Goal: Task Accomplishment & Management: Complete application form

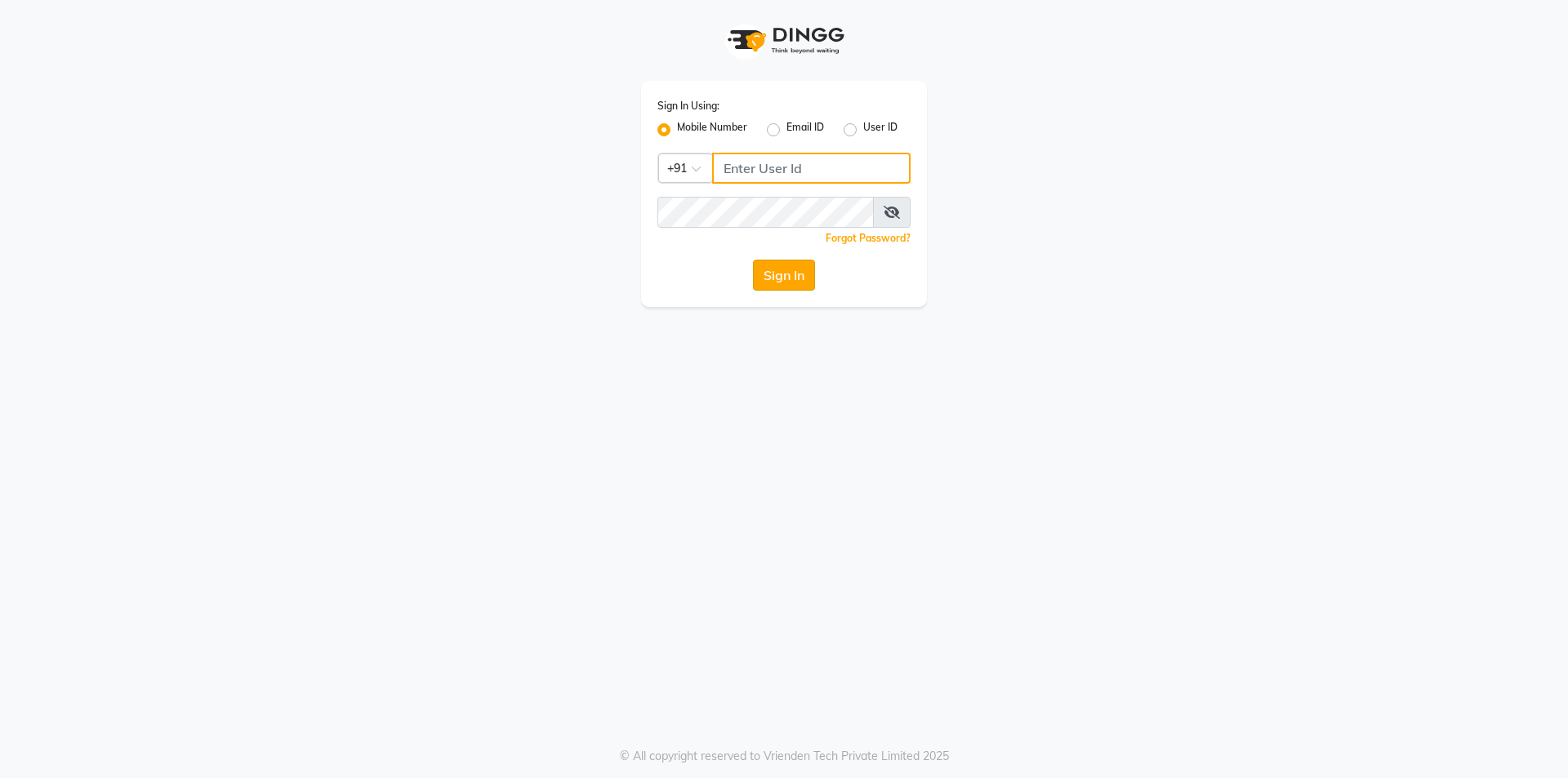
type input "9566910228"
drag, startPoint x: 784, startPoint y: 275, endPoint x: 783, endPoint y: 311, distance: 36.0
click at [784, 280] on button "Sign In" at bounding box center [784, 275] width 62 height 31
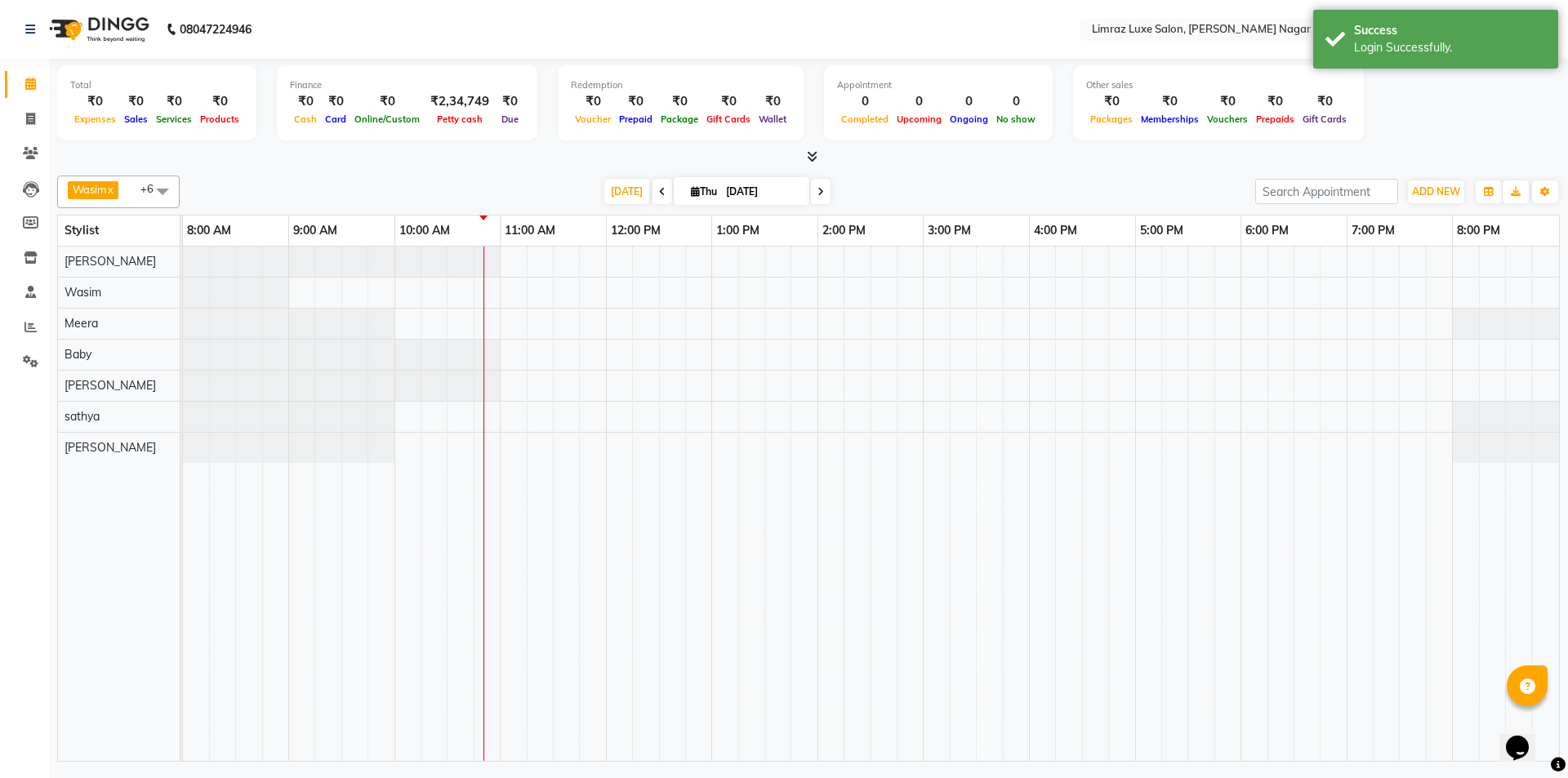
click at [817, 196] on icon at bounding box center [820, 191] width 7 height 10
click at [887, 192] on icon at bounding box center [890, 191] width 7 height 10
click at [731, 195] on icon at bounding box center [734, 191] width 7 height 10
click at [733, 198] on span at bounding box center [736, 191] width 20 height 25
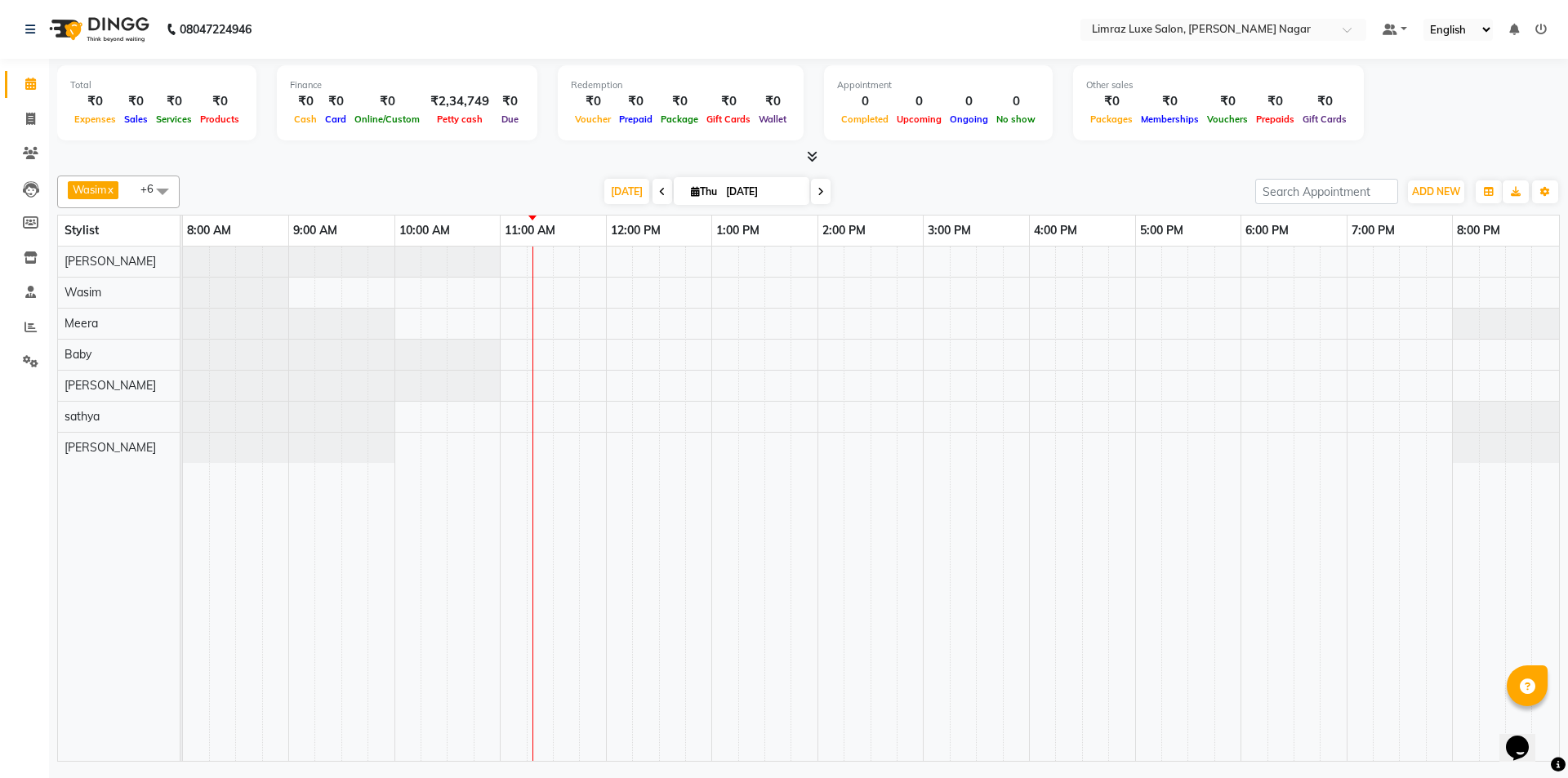
drag, startPoint x: 0, startPoint y: 1, endPoint x: 113, endPoint y: 193, distance: 222.8
click at [112, 190] on div "Total ₹0 Expenses ₹0 Sales ₹0 Services ₹0 Products Finance ₹0 Cash ₹0 Card ₹0 O…" at bounding box center [808, 412] width 1519 height 707
click at [652, 188] on span at bounding box center [662, 191] width 20 height 25
type input "[DATE]"
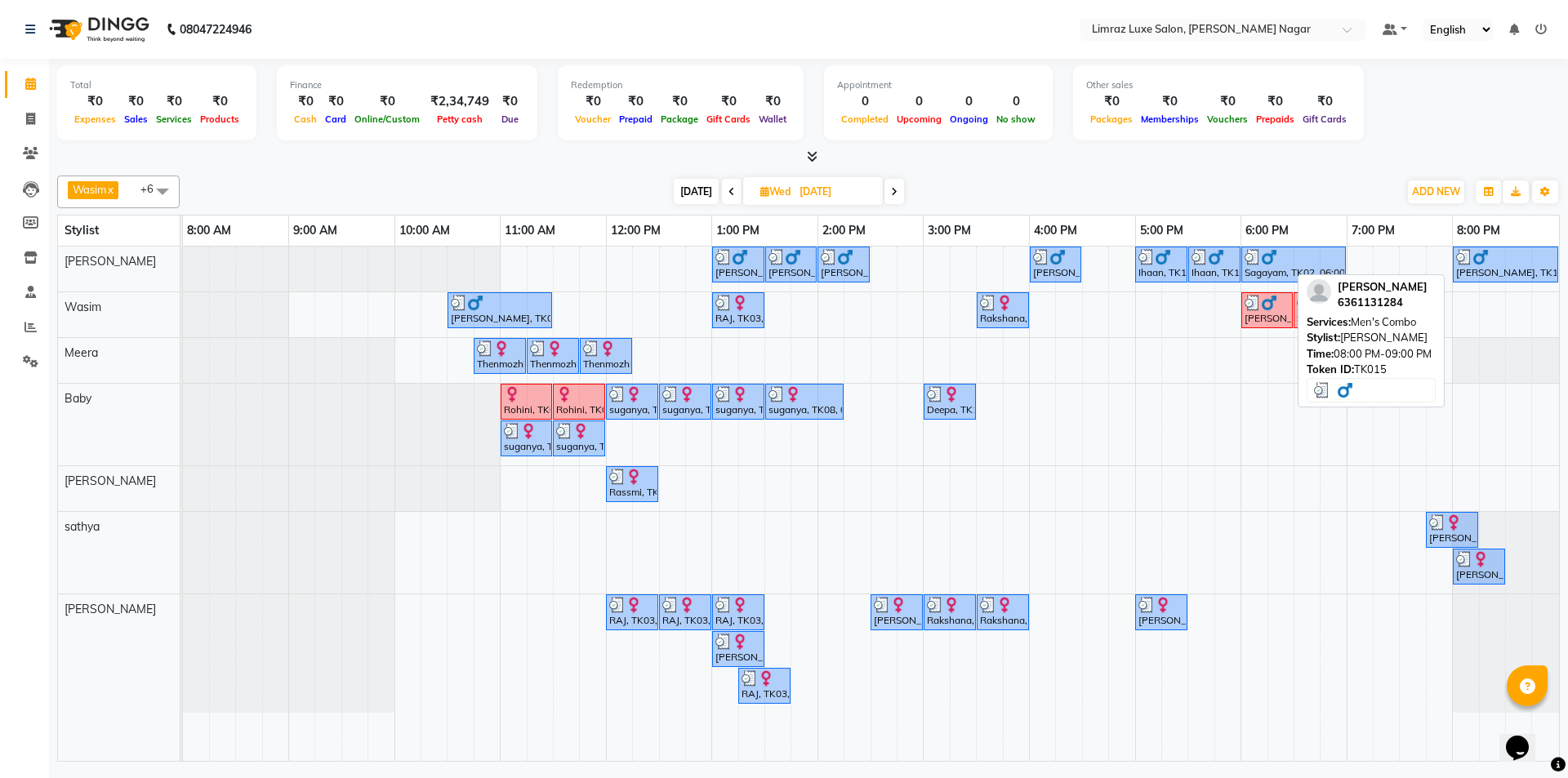
click at [1471, 265] on div "[PERSON_NAME], TK15, 08:00 PM-09:00 PM, Men's Combo" at bounding box center [1505, 265] width 102 height 31
select select "3"
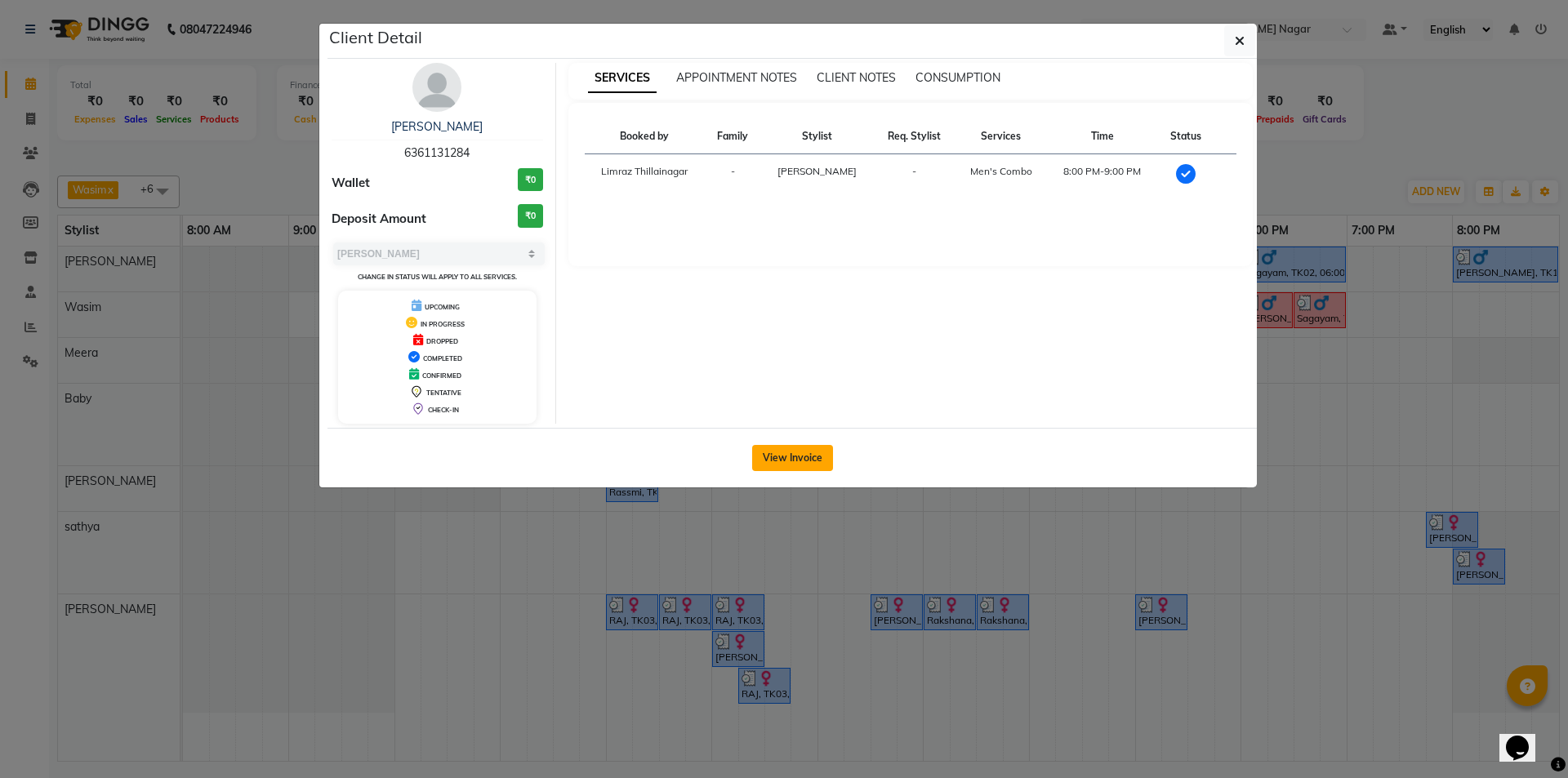
click at [798, 460] on button "View Invoice" at bounding box center [792, 458] width 80 height 26
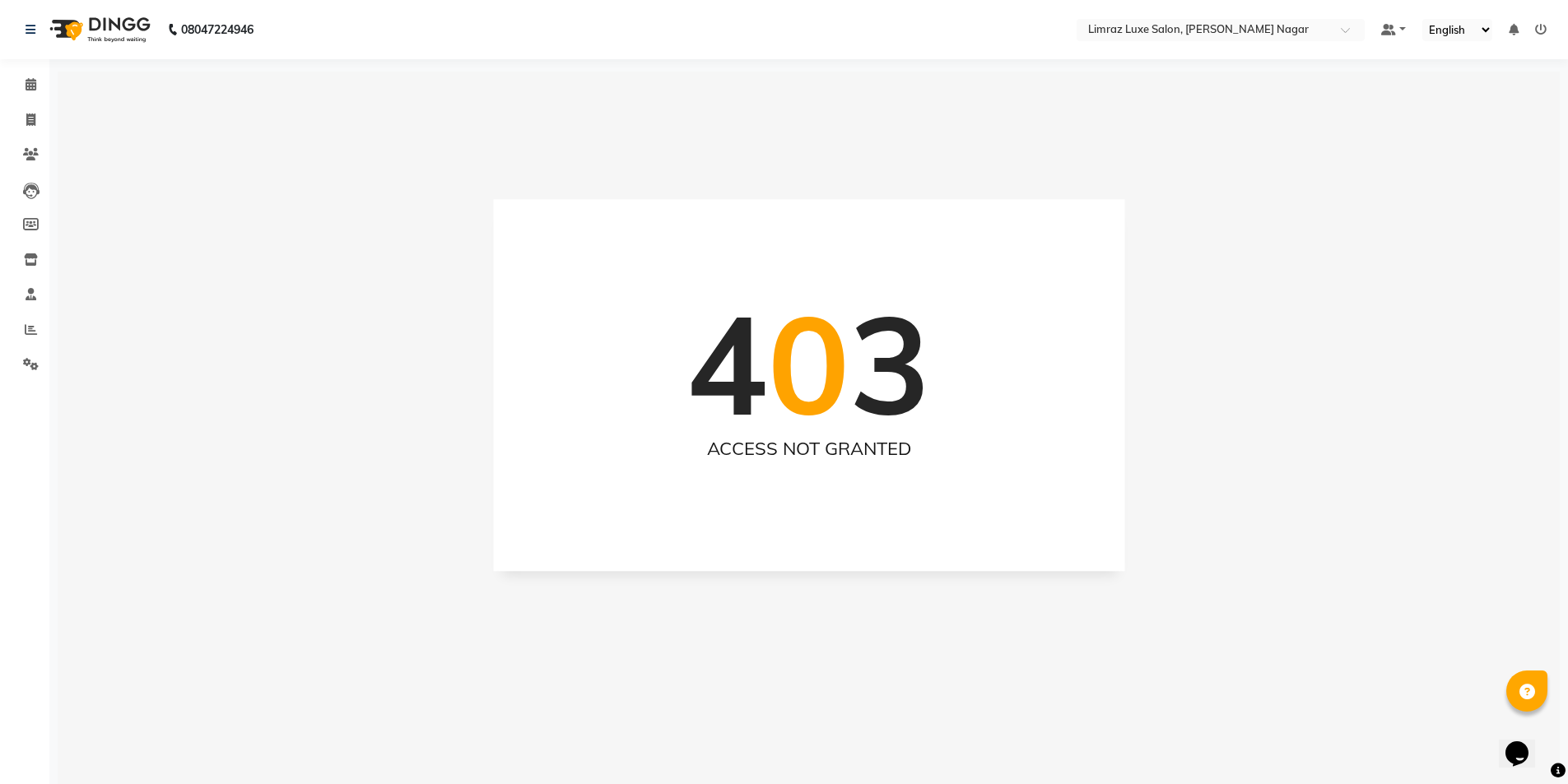
click at [113, 24] on img at bounding box center [98, 30] width 113 height 46
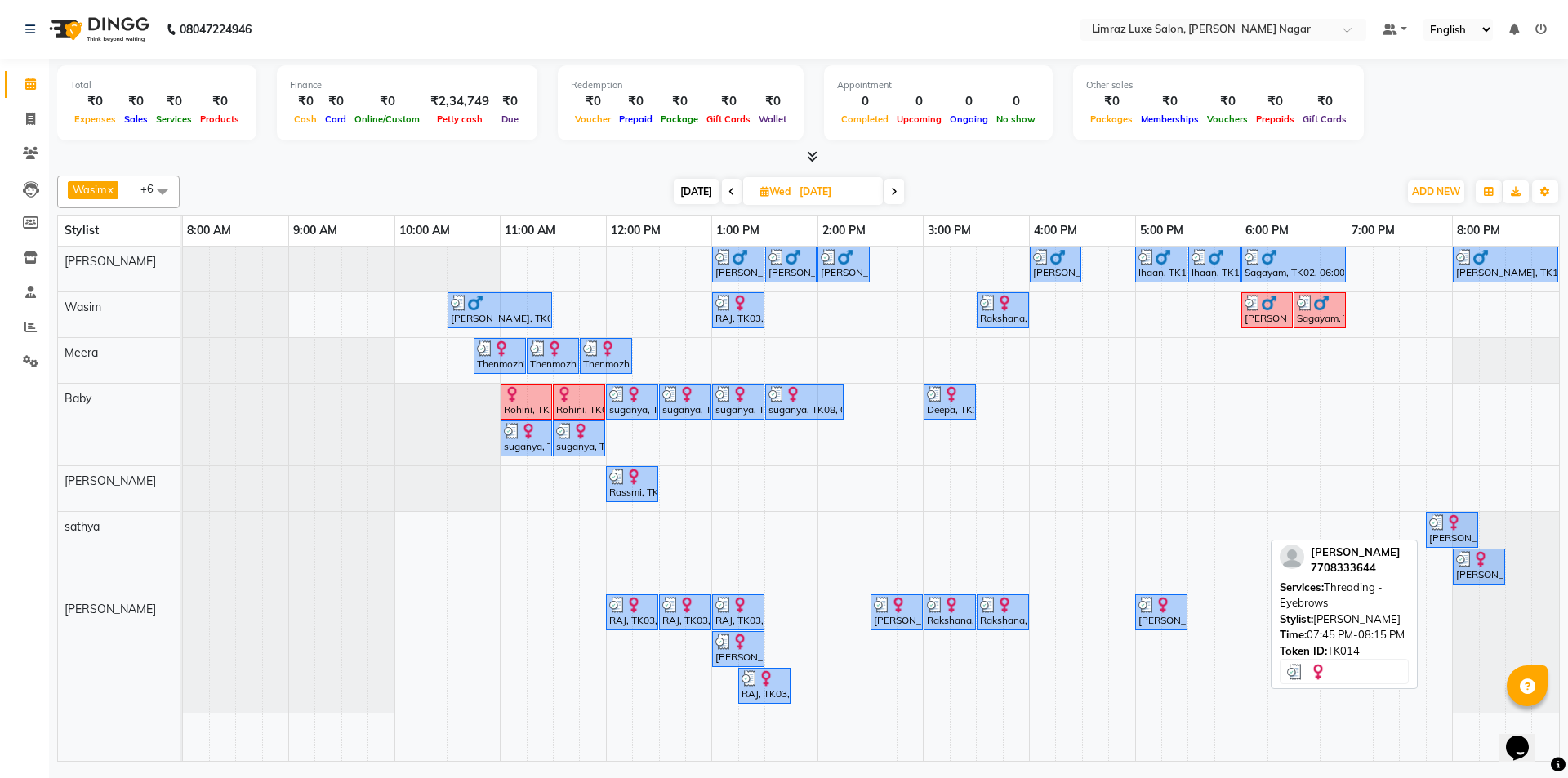
click at [1449, 519] on img at bounding box center [1453, 522] width 16 height 16
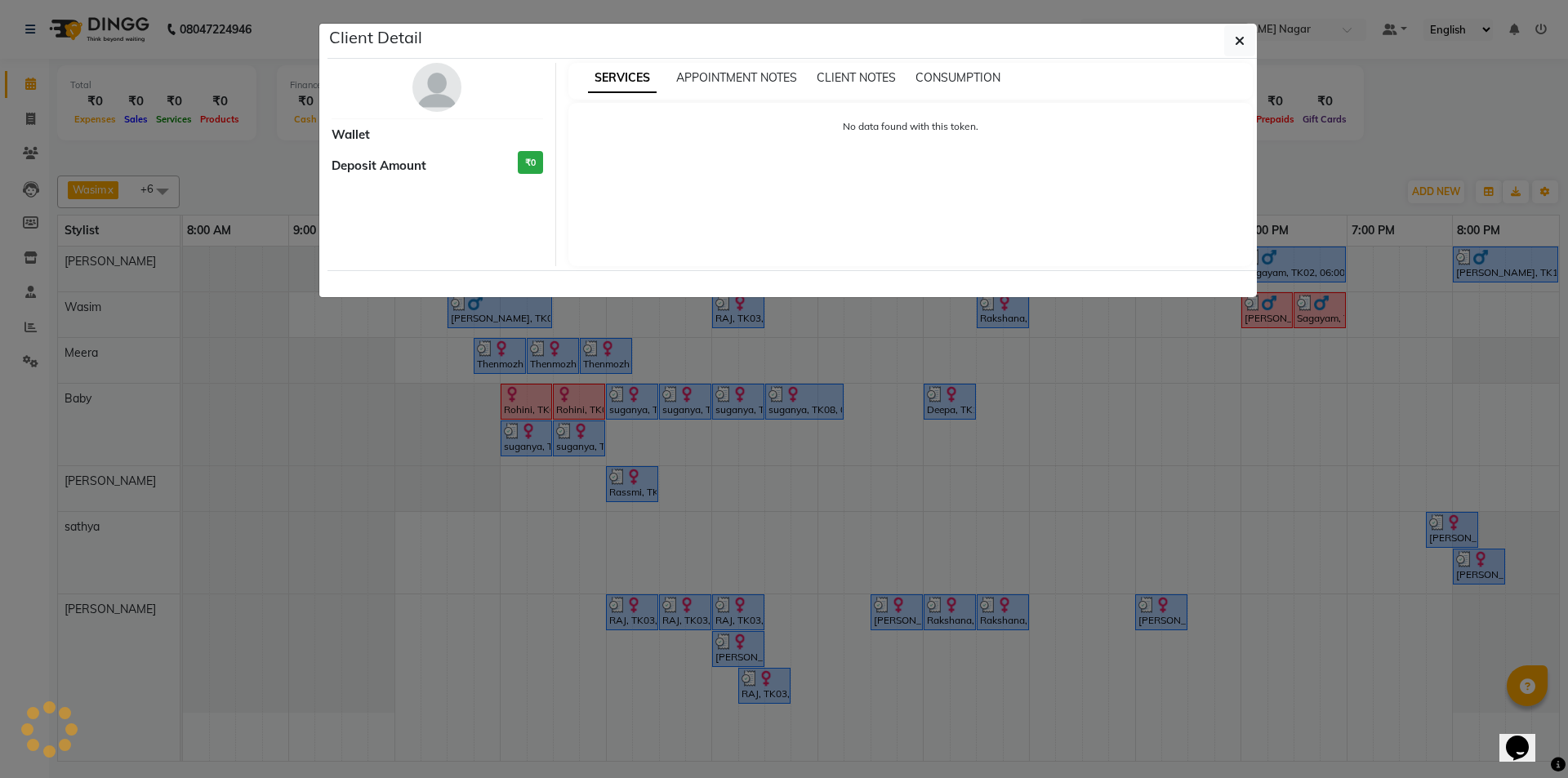
select select "3"
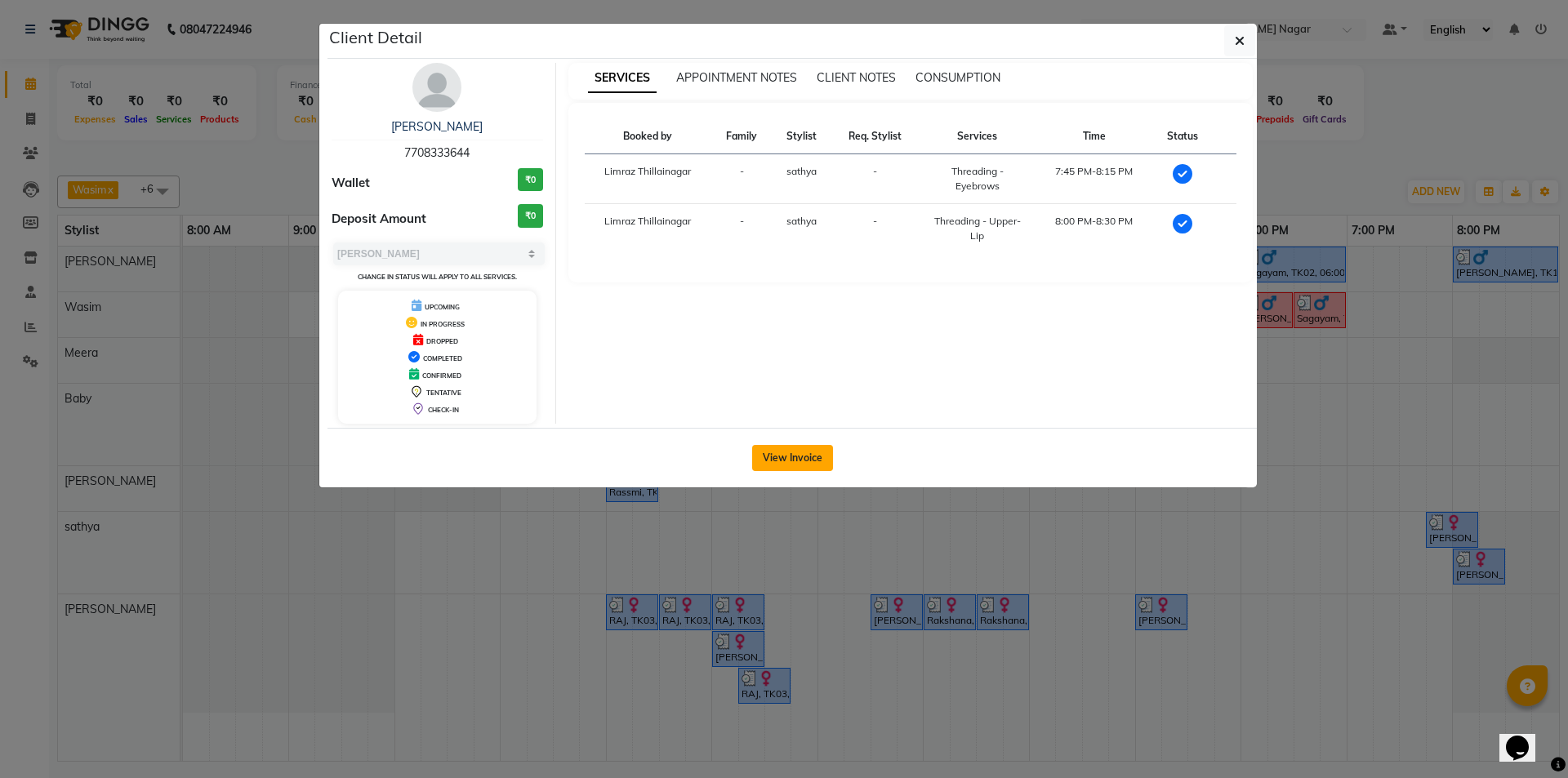
click at [787, 460] on button "View Invoice" at bounding box center [792, 458] width 80 height 26
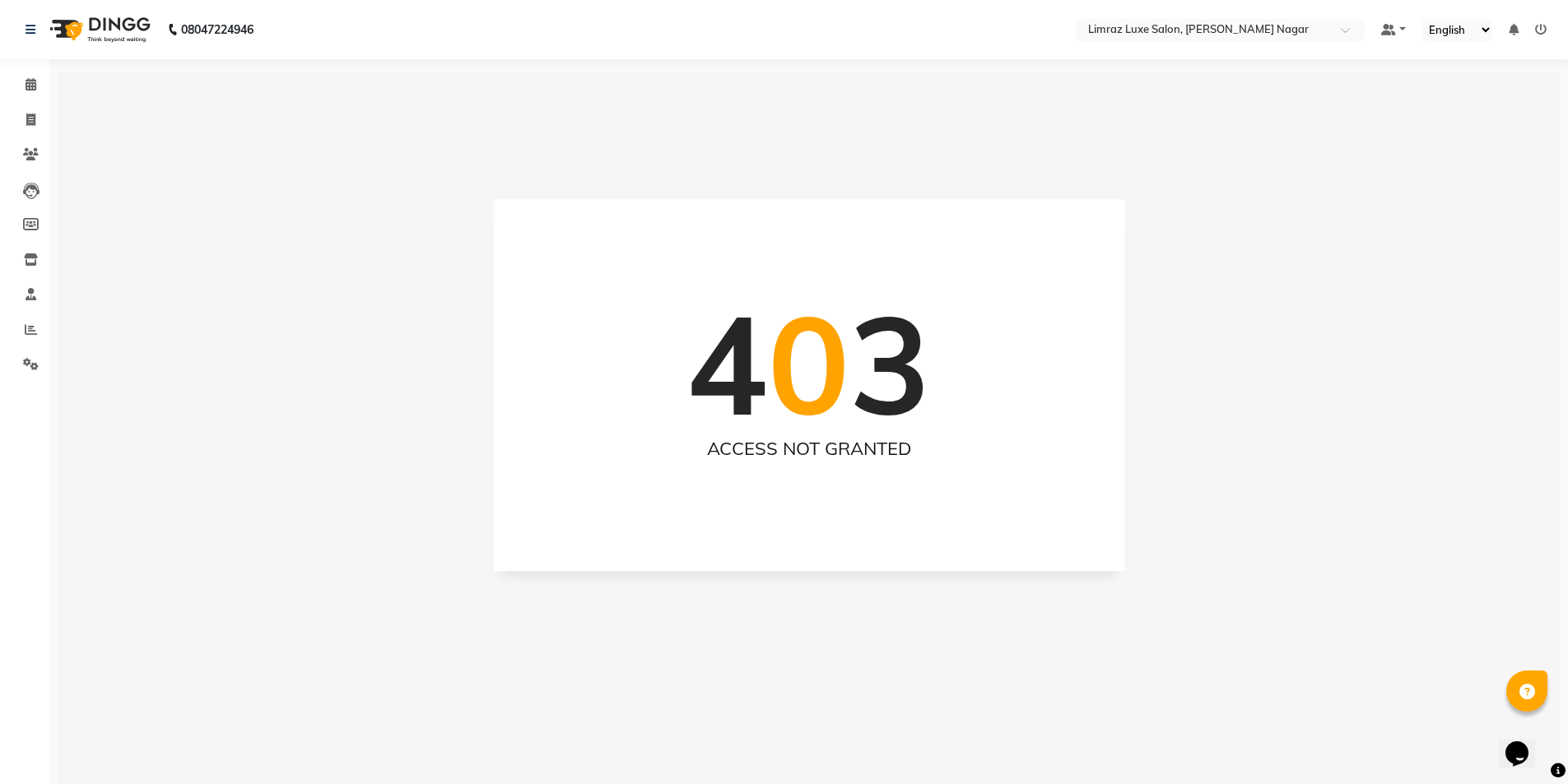
click at [134, 34] on img at bounding box center [98, 30] width 113 height 46
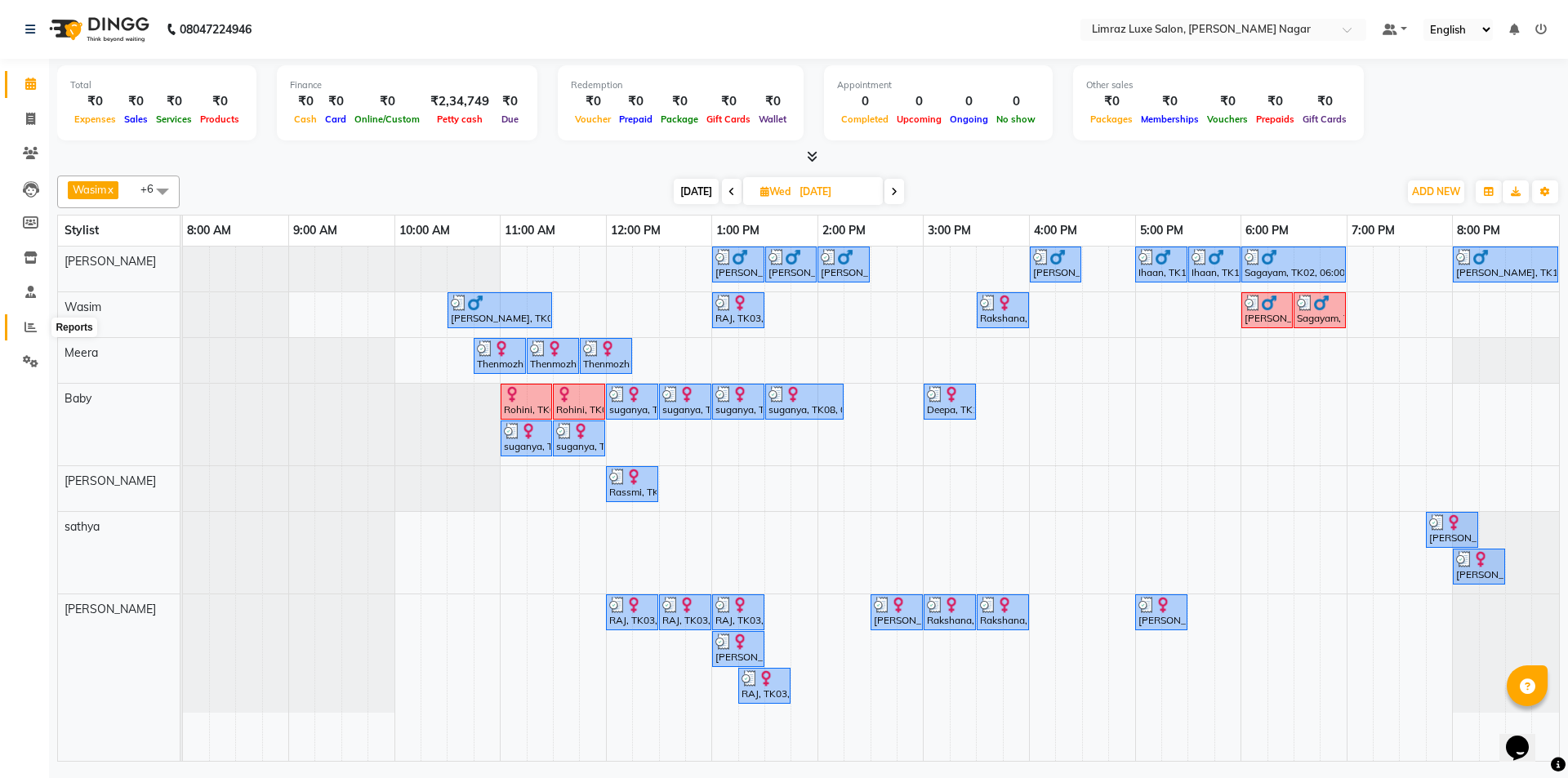
click at [24, 327] on icon at bounding box center [30, 327] width 12 height 12
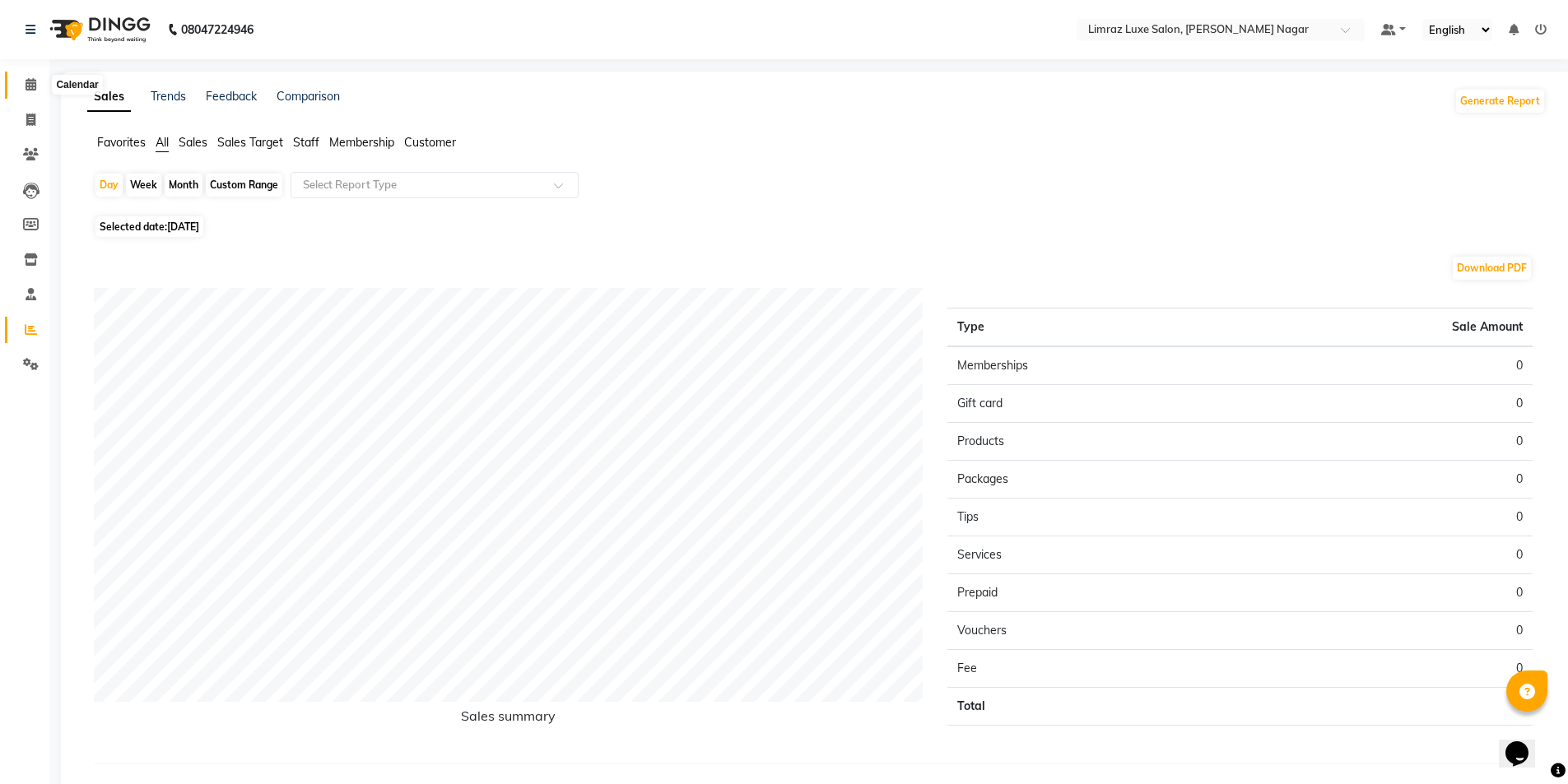
click at [31, 78] on icon at bounding box center [31, 85] width 10 height 12
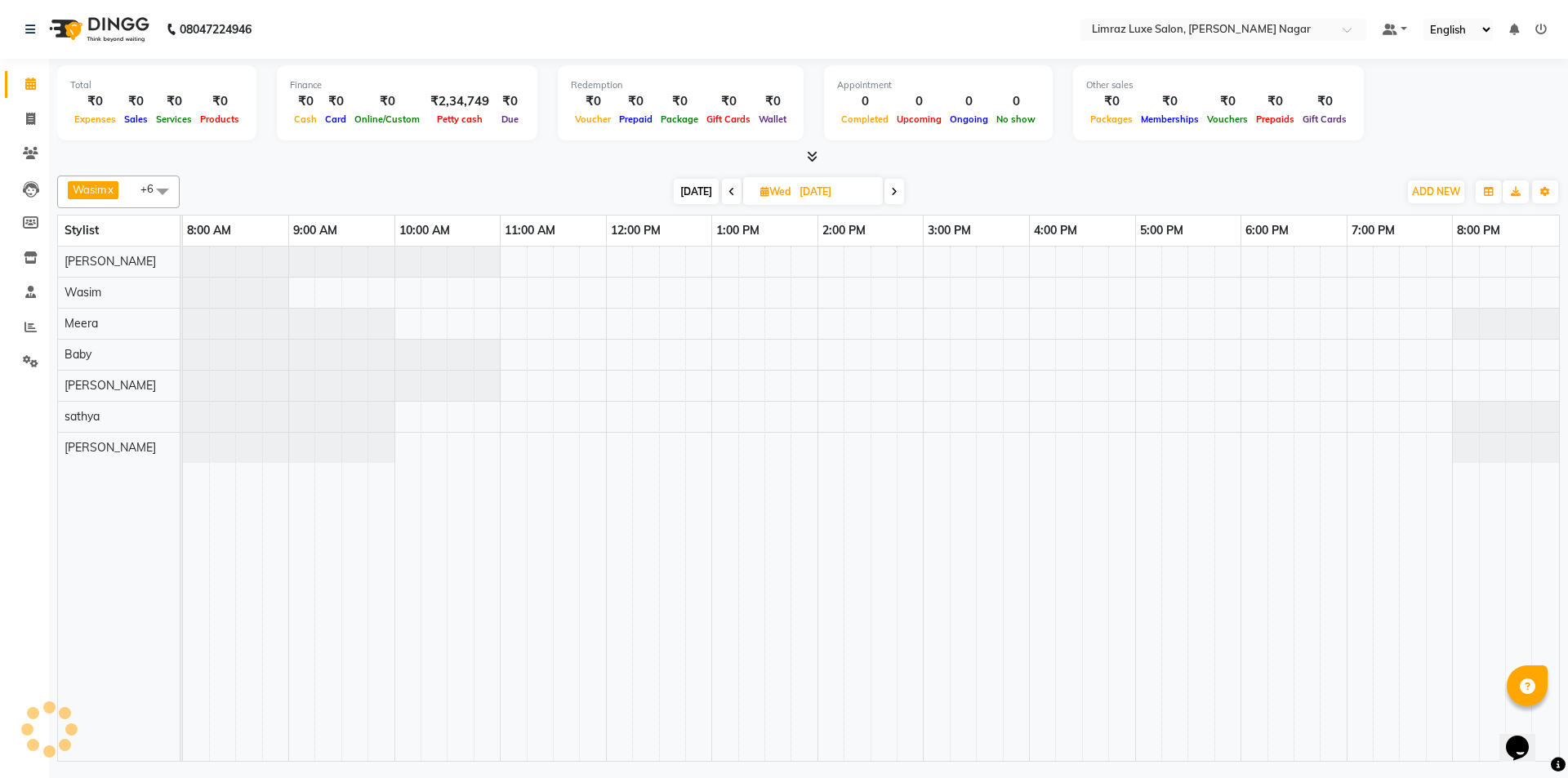
click at [729, 187] on icon at bounding box center [732, 191] width 7 height 10
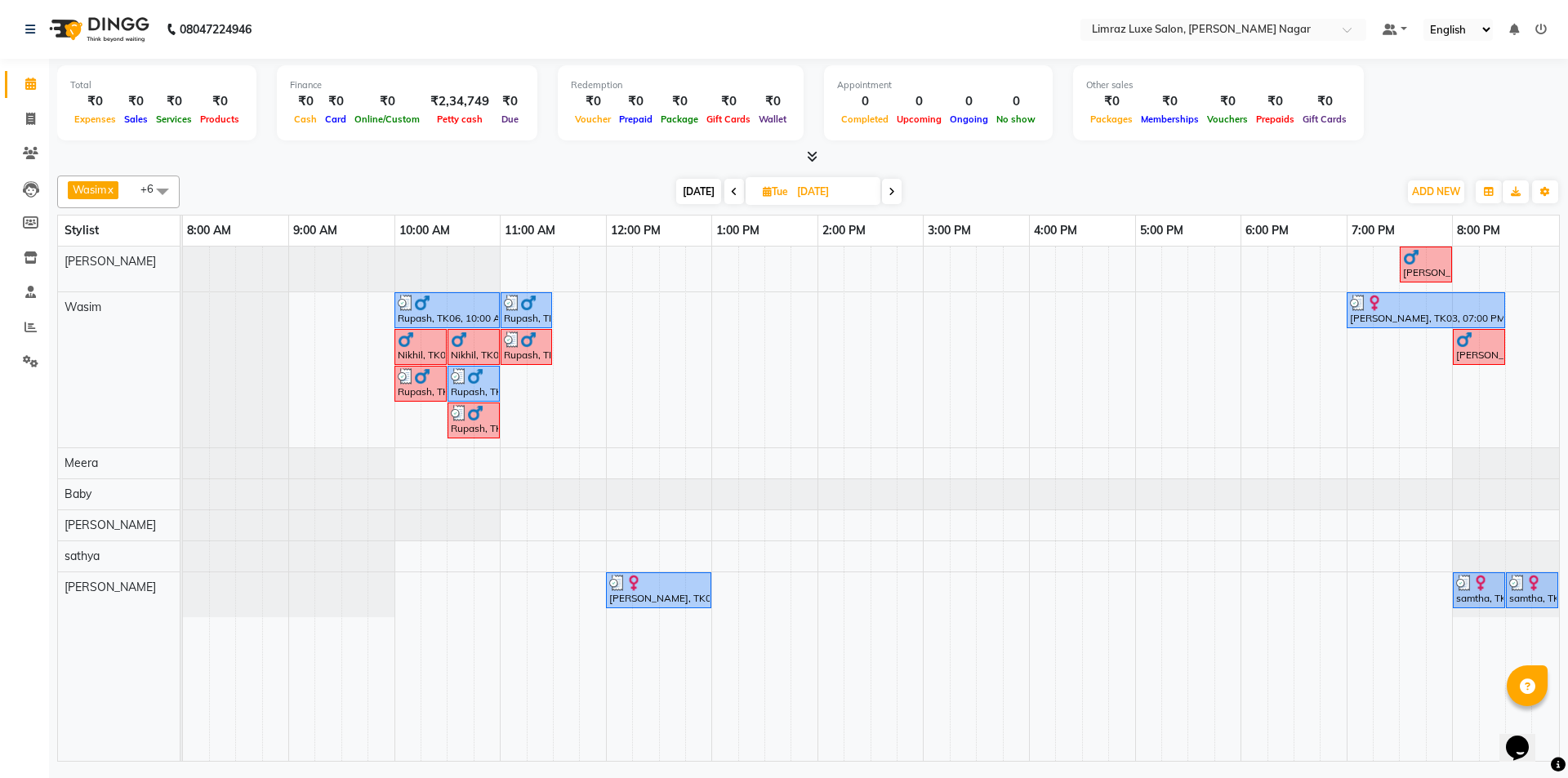
click at [890, 195] on icon at bounding box center [892, 191] width 7 height 10
type input "[DATE]"
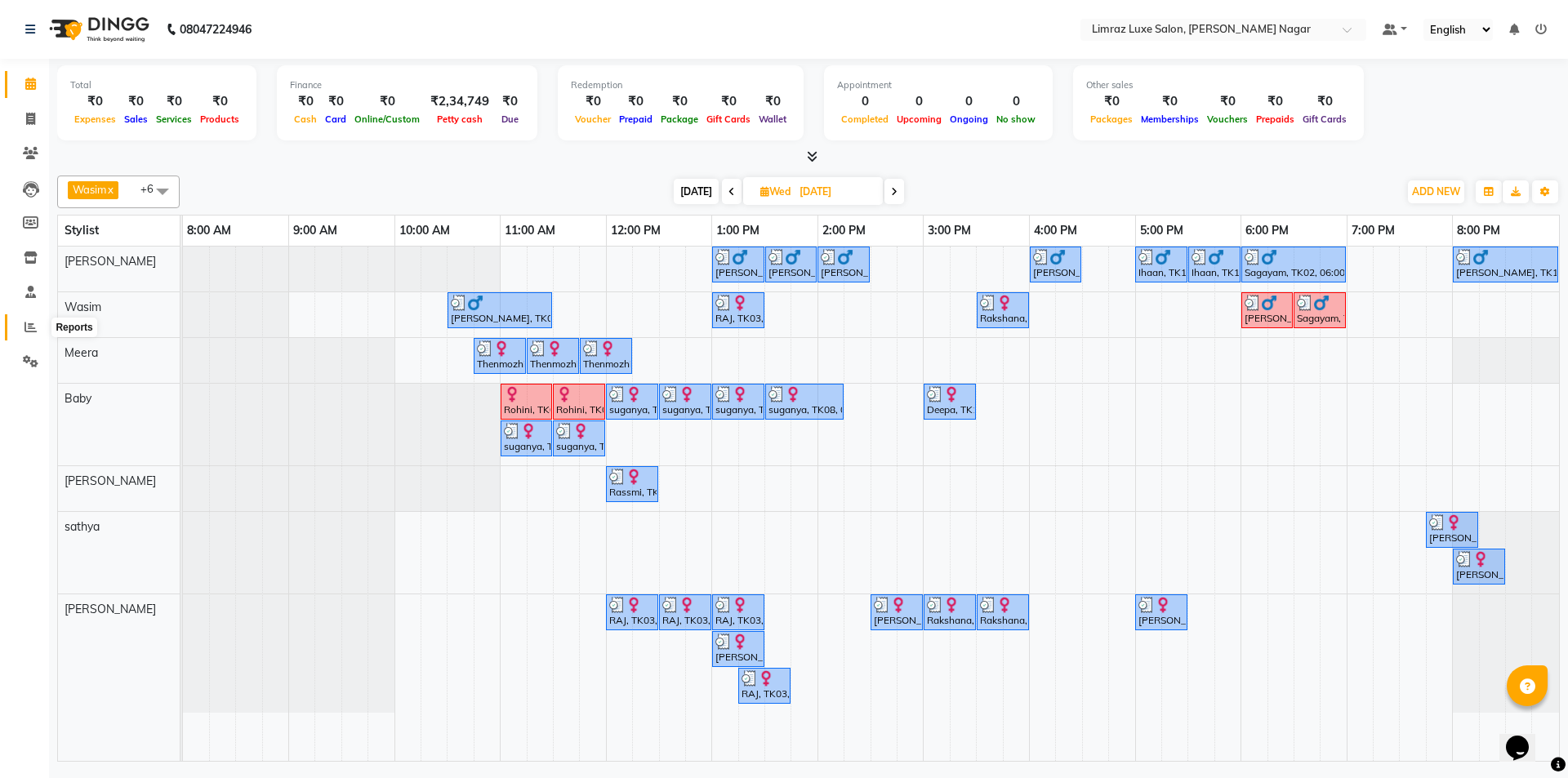
click at [34, 325] on icon at bounding box center [30, 327] width 12 height 12
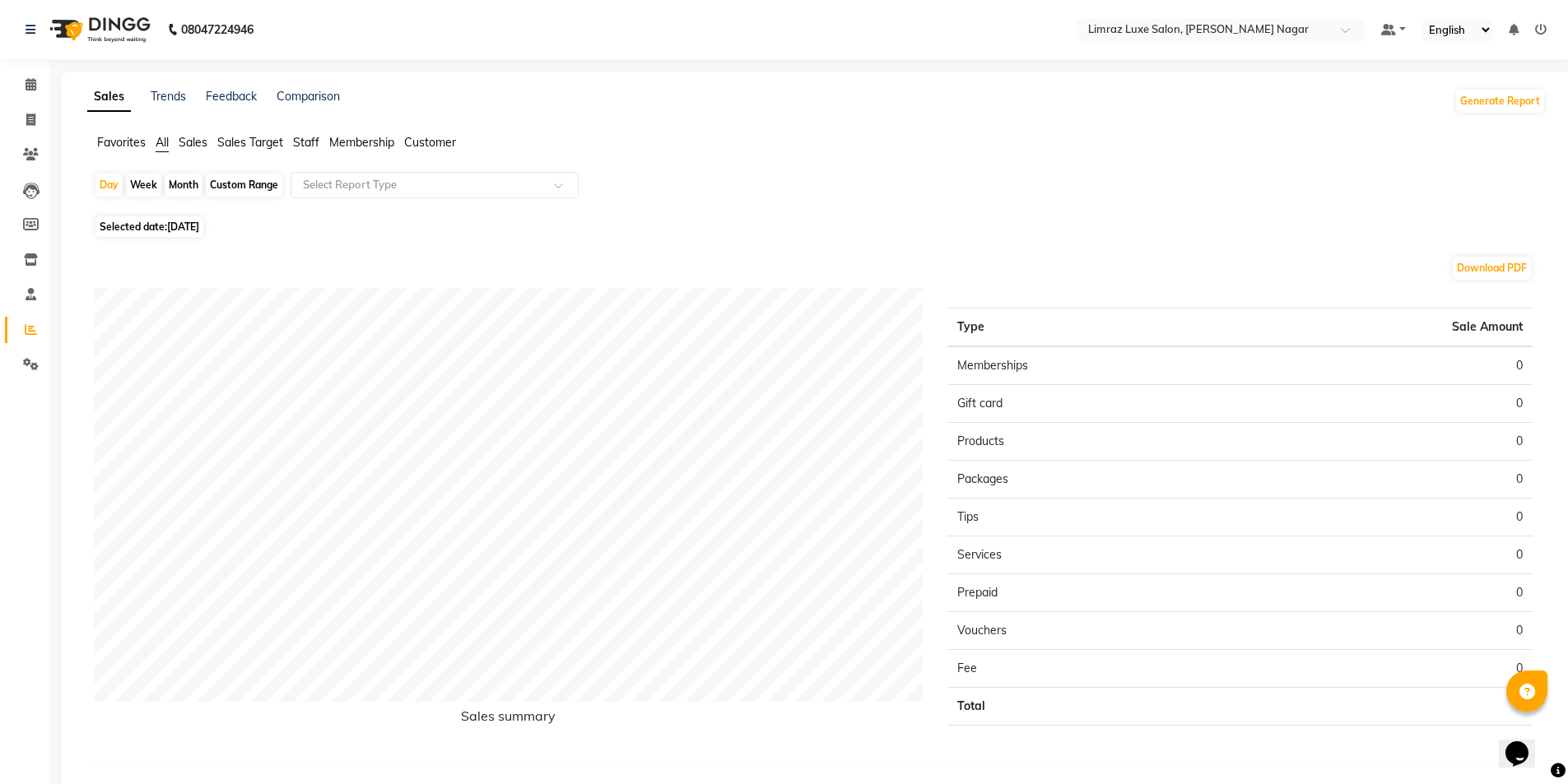
click at [174, 232] on span "[DATE]" at bounding box center [183, 227] width 32 height 12
select select "9"
select select "2025"
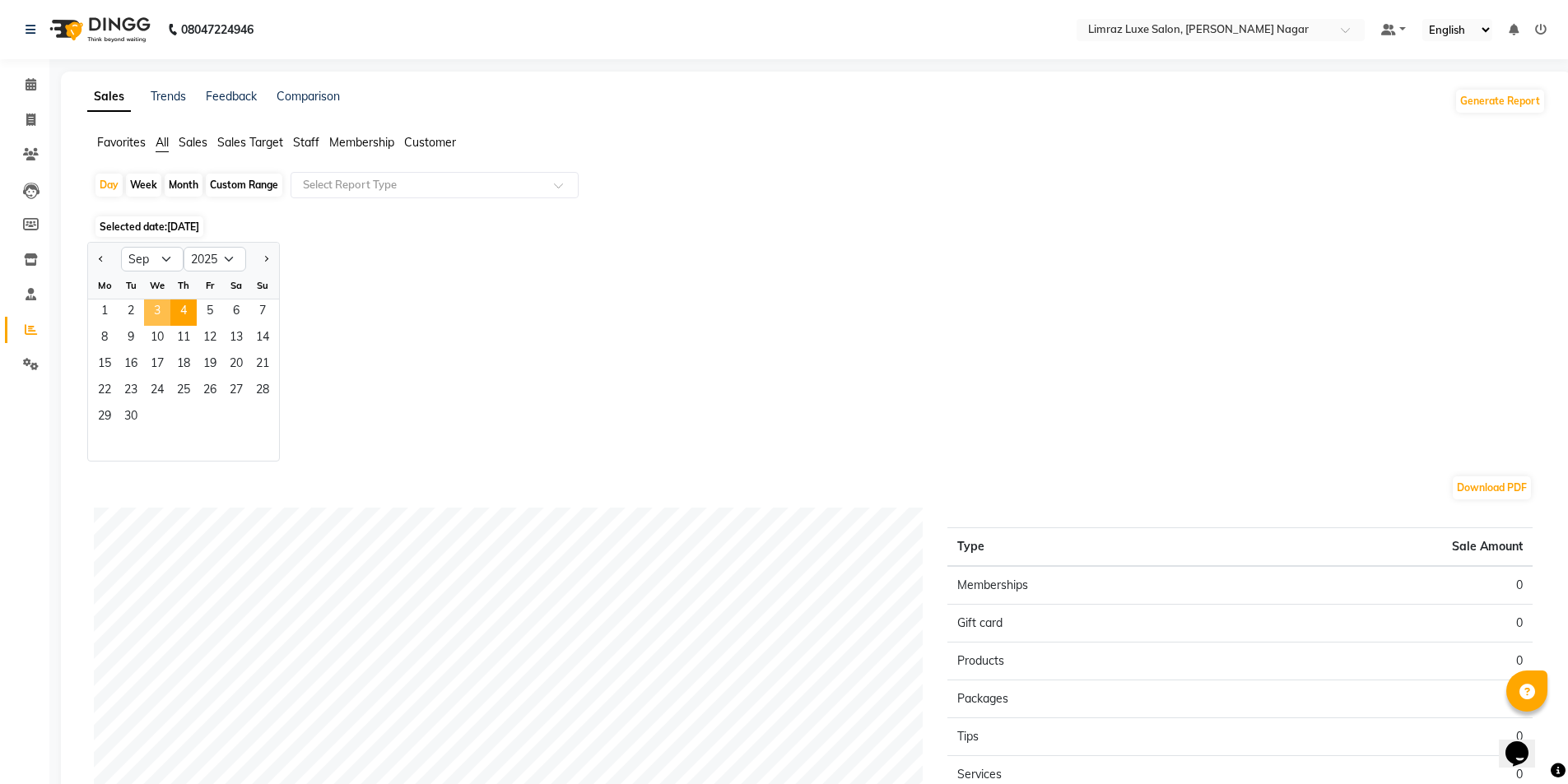
click at [159, 310] on span "3" at bounding box center [157, 312] width 26 height 26
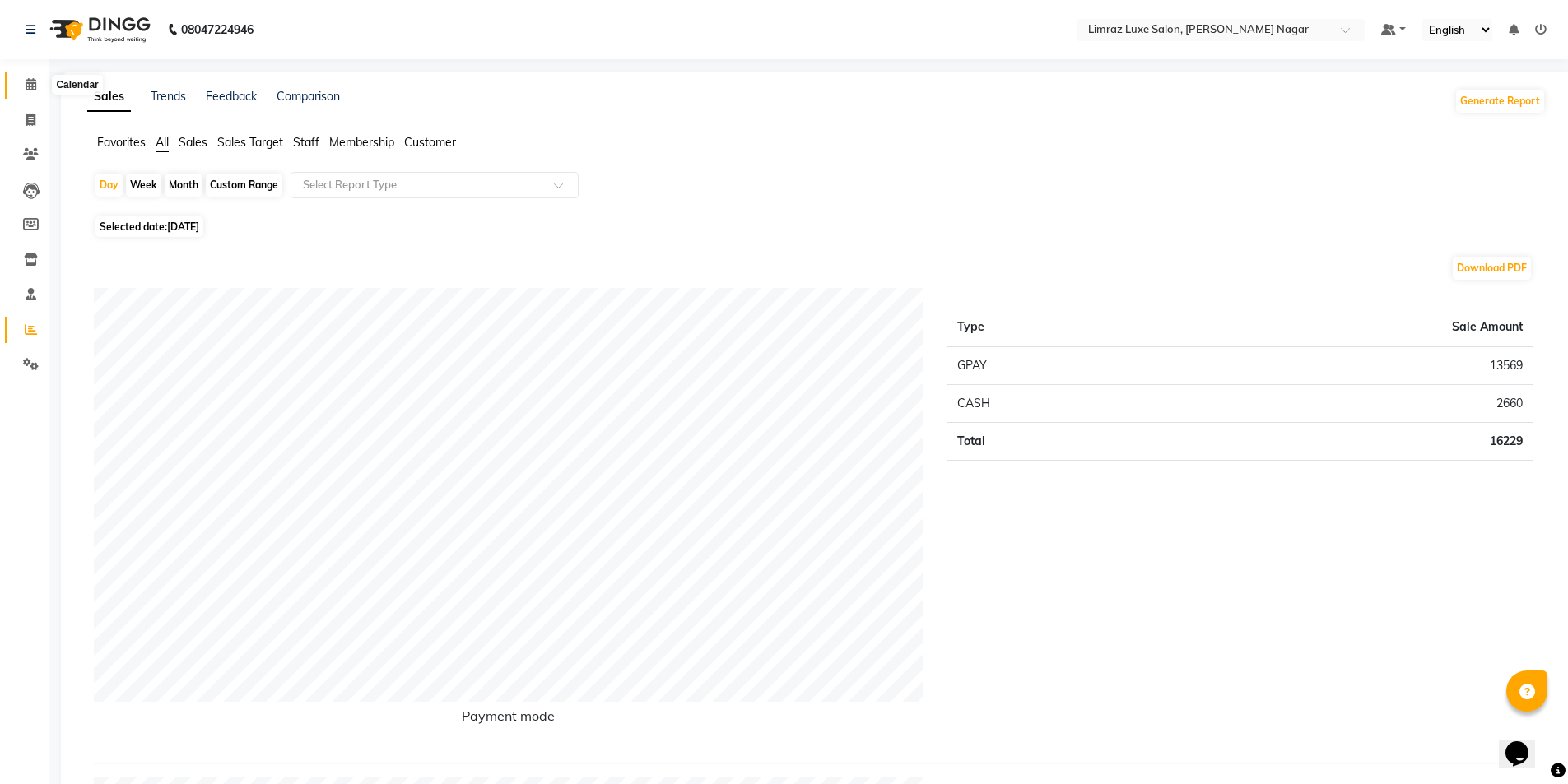
click at [33, 85] on icon at bounding box center [31, 85] width 10 height 12
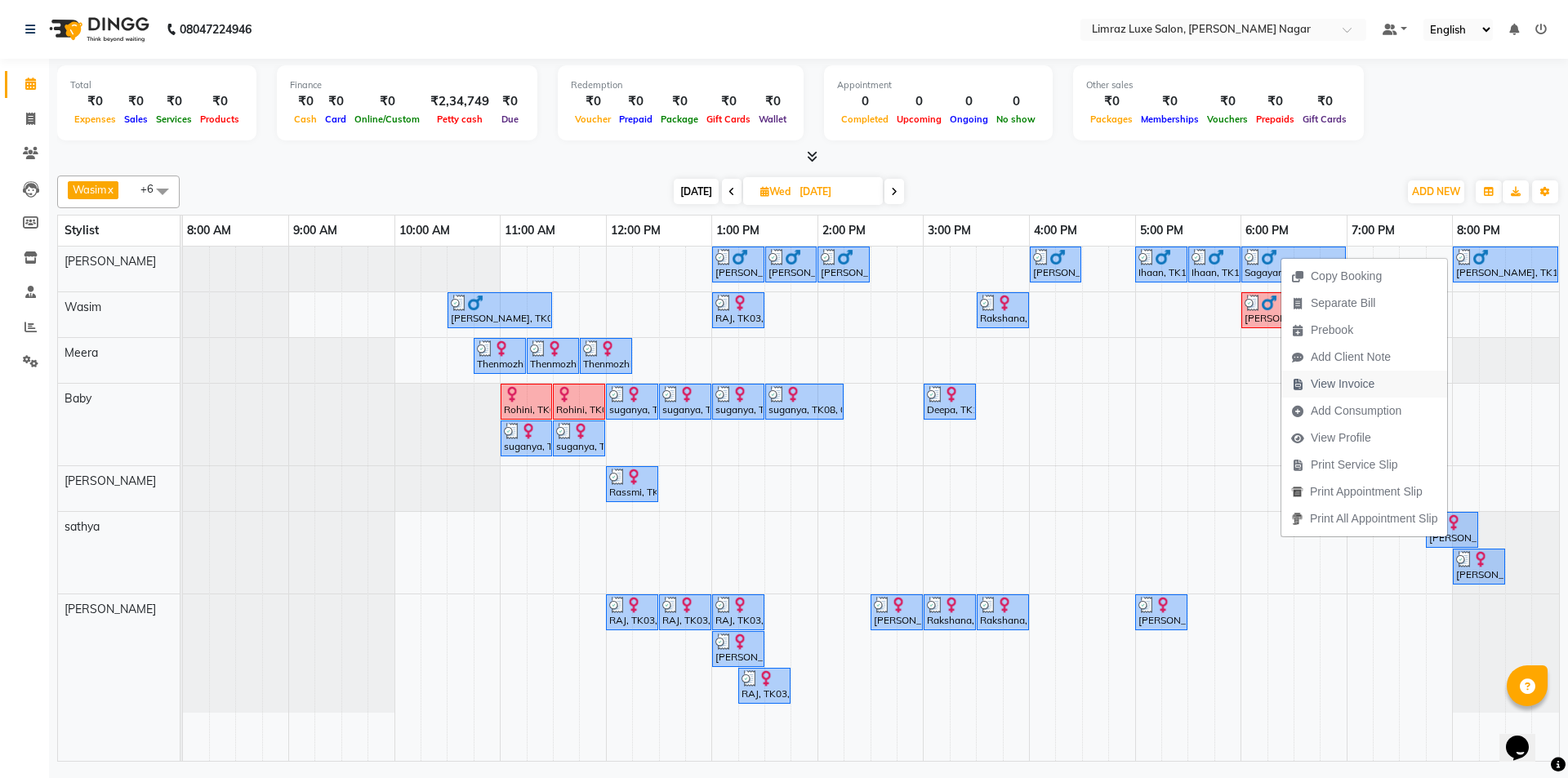
click at [1322, 380] on span "View Invoice" at bounding box center [1342, 384] width 64 height 17
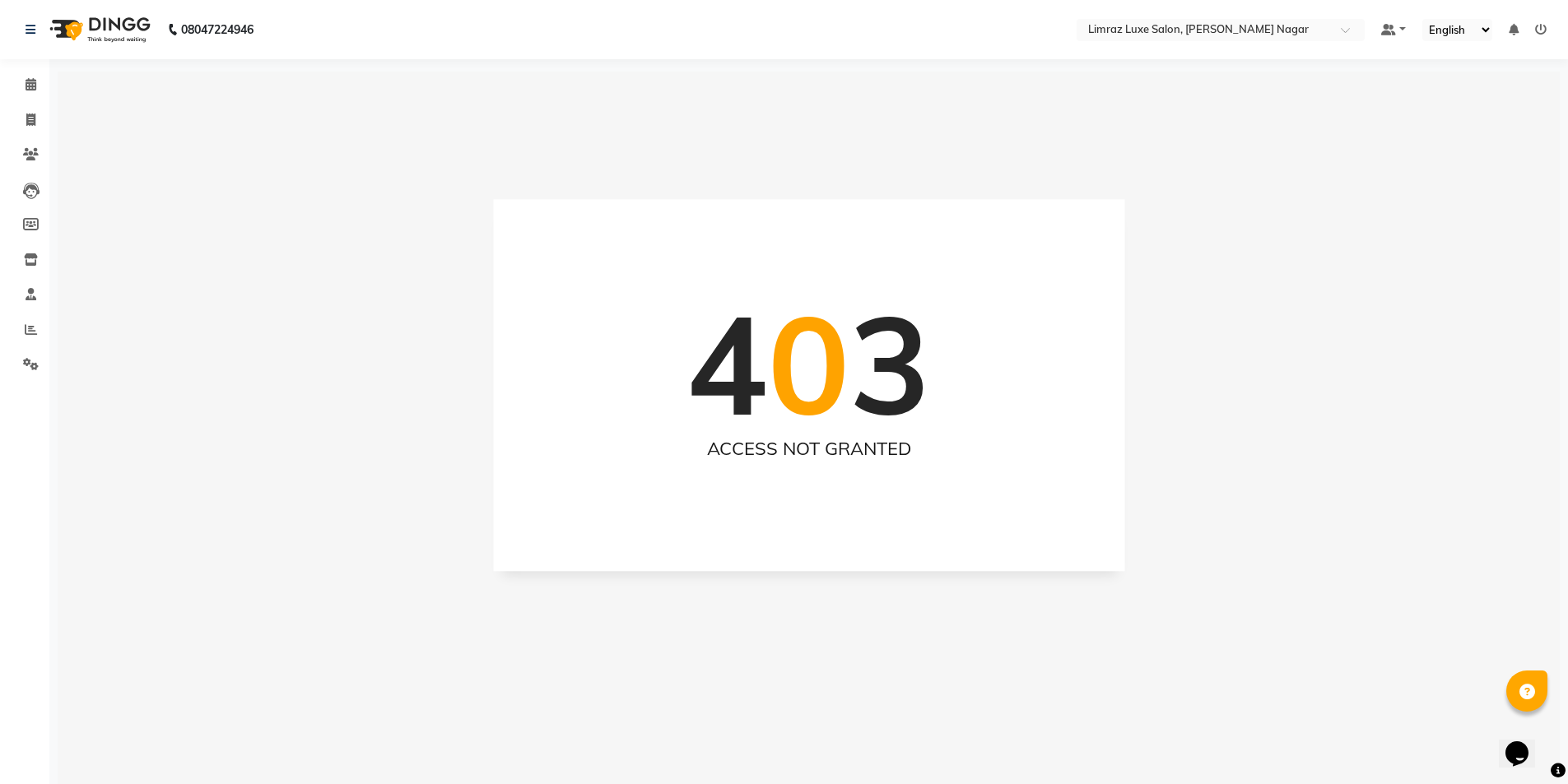
click at [877, 362] on h1 "4 0 3" at bounding box center [809, 364] width 244 height 163
click at [120, 28] on img at bounding box center [98, 30] width 113 height 46
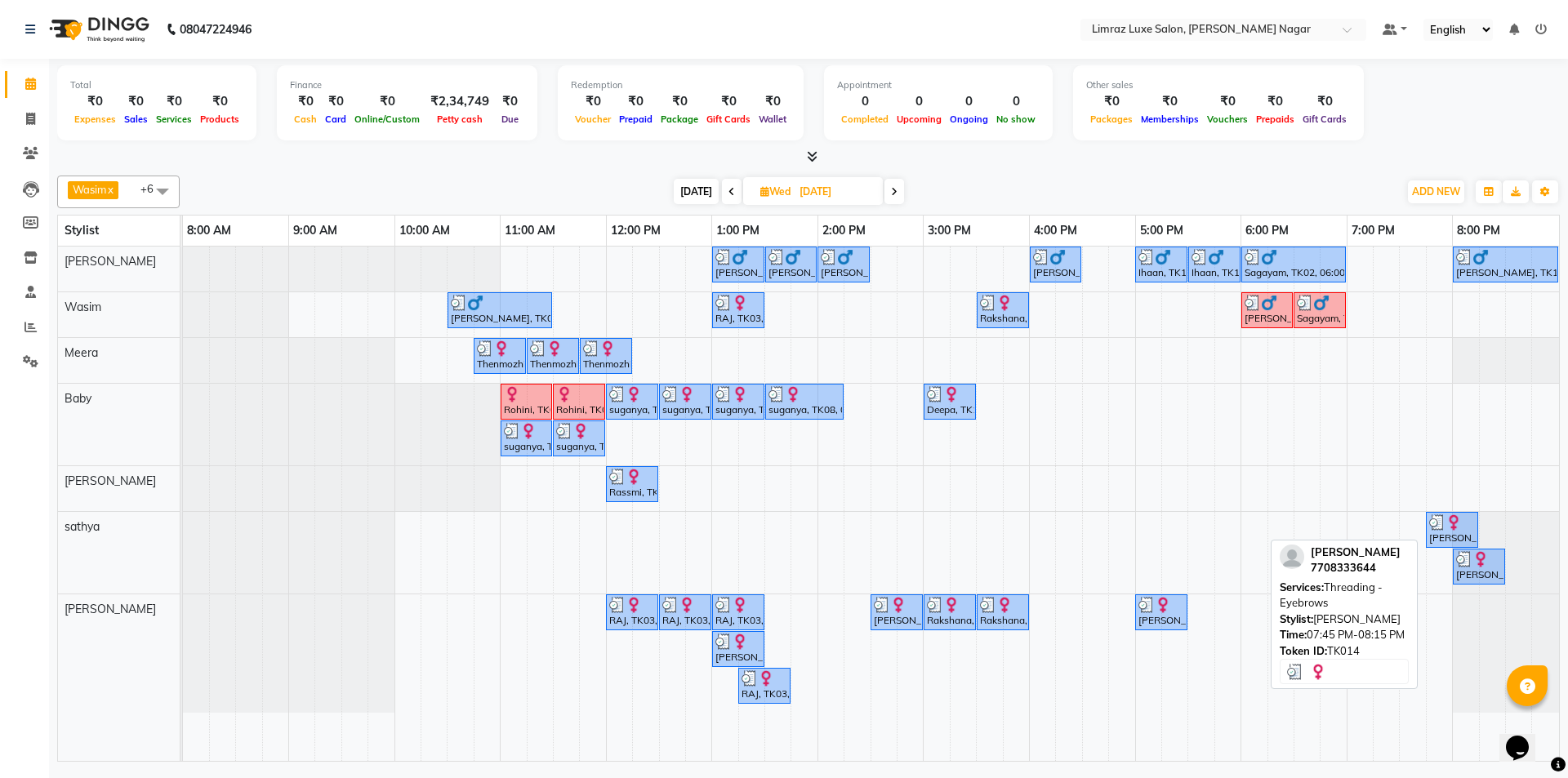
click at [1430, 518] on img at bounding box center [1436, 522] width 16 height 16
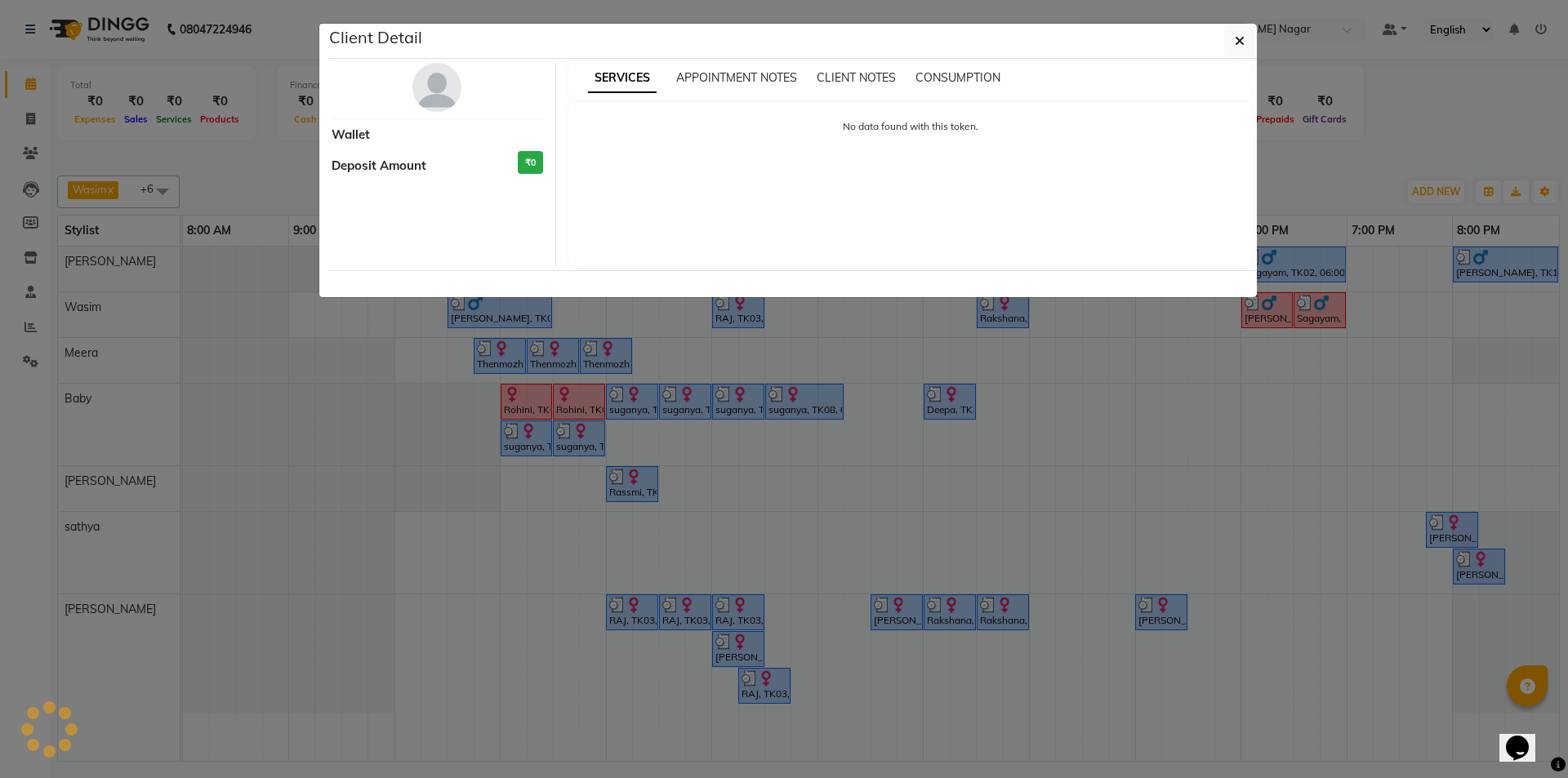
select select "3"
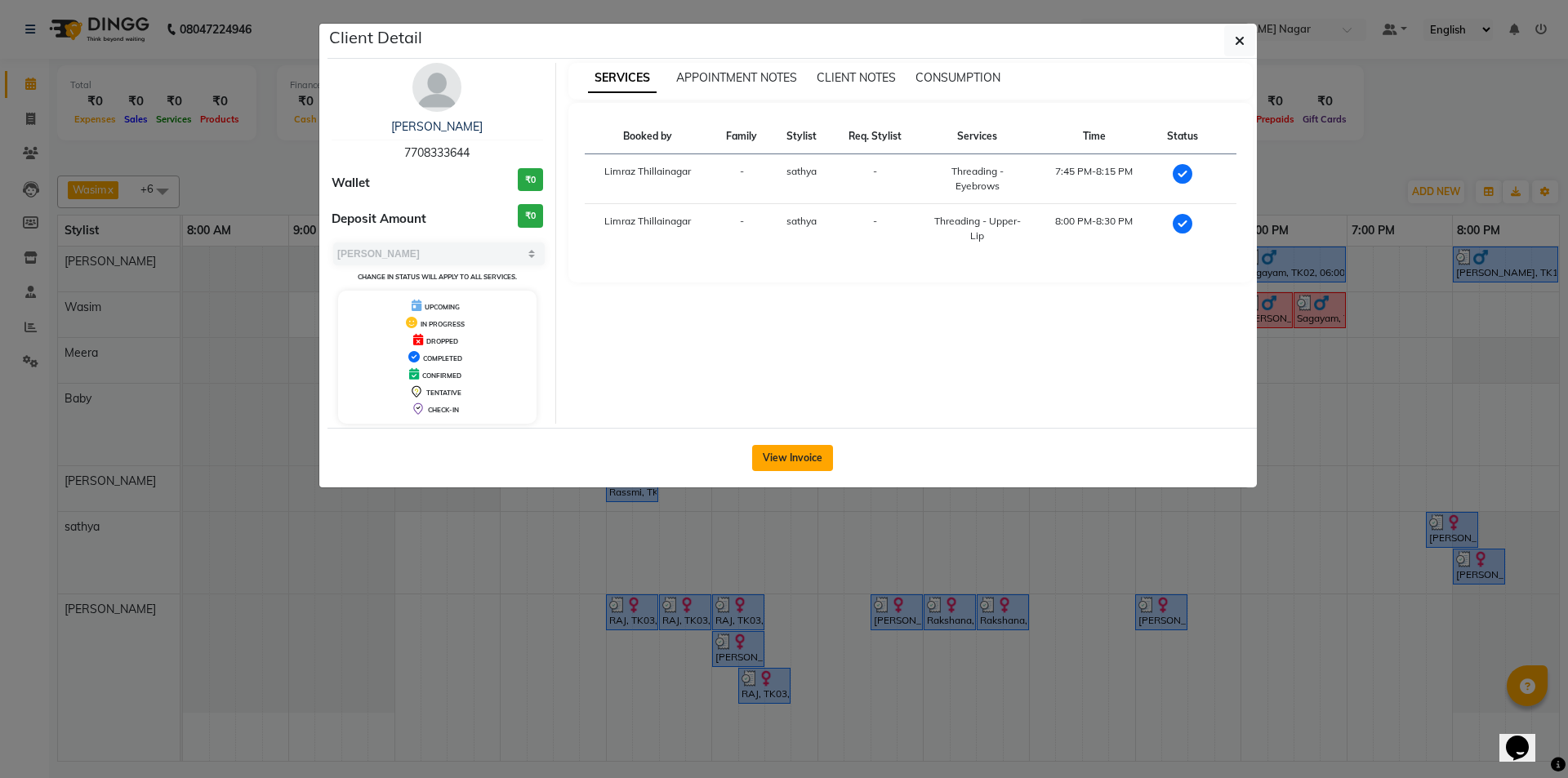
click at [779, 459] on button "View Invoice" at bounding box center [792, 458] width 80 height 26
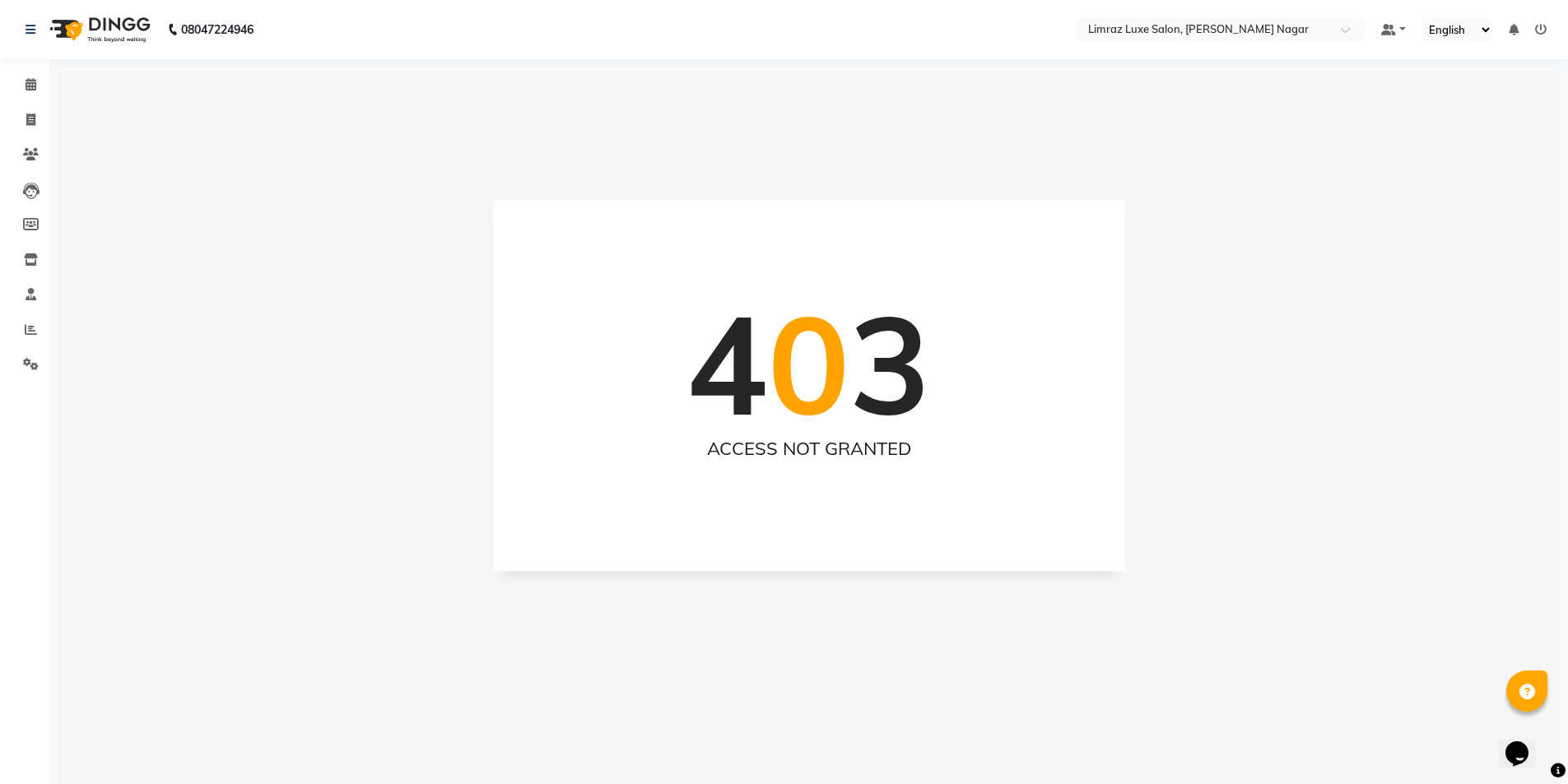
click at [120, 36] on img at bounding box center [98, 30] width 113 height 46
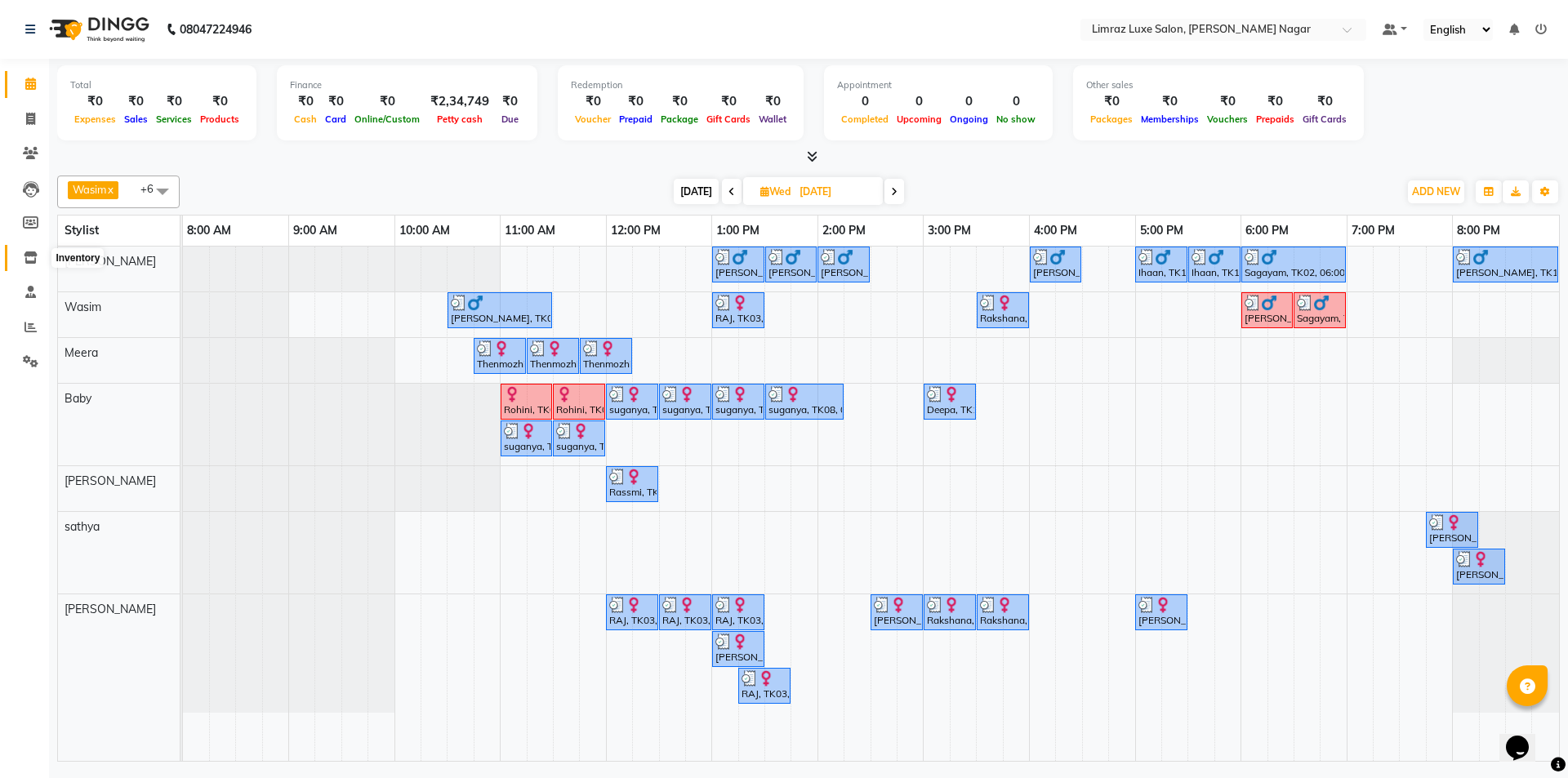
click at [29, 260] on icon at bounding box center [30, 258] width 14 height 12
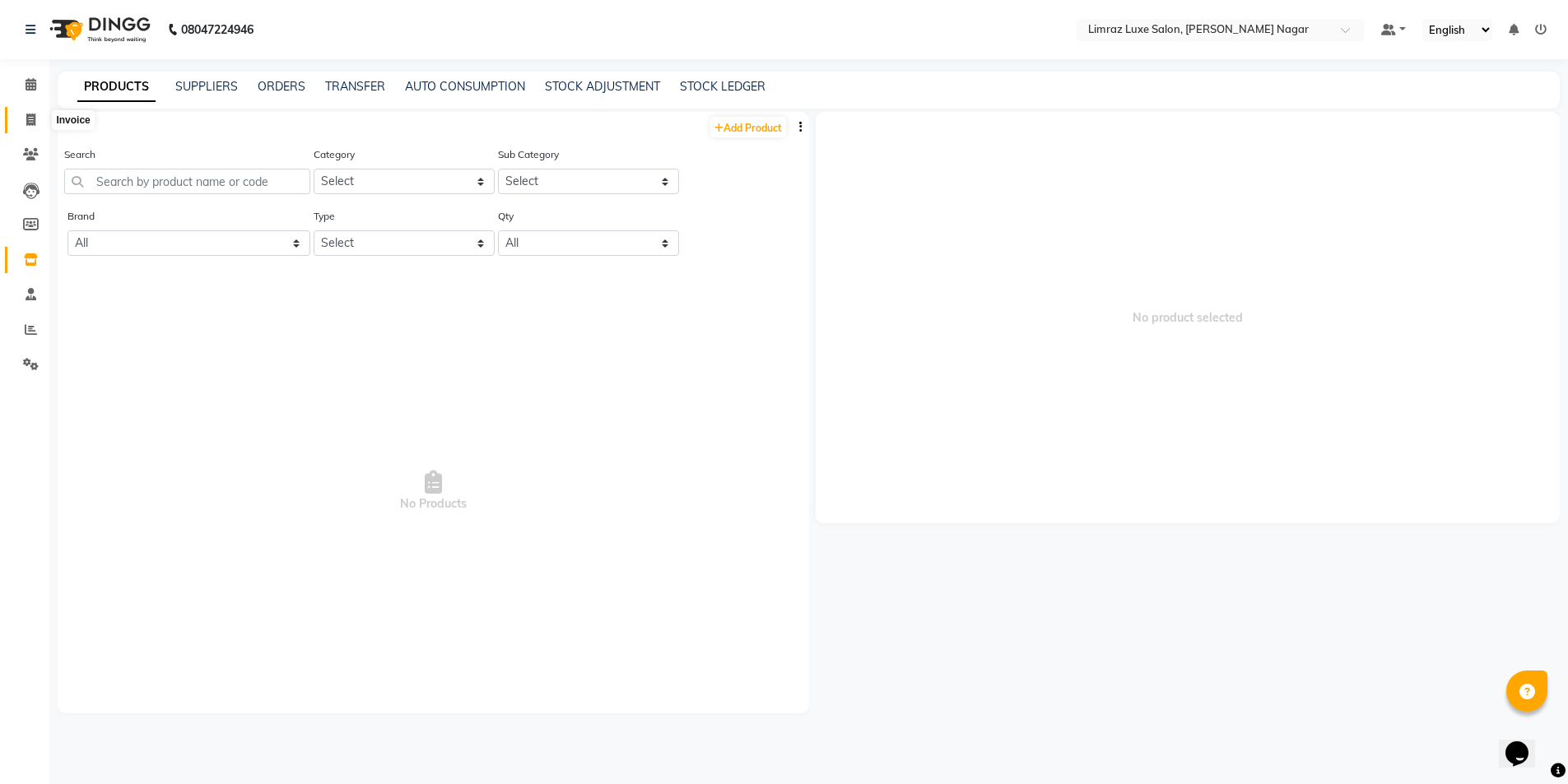
click at [30, 115] on icon at bounding box center [31, 119] width 9 height 12
select select "service"
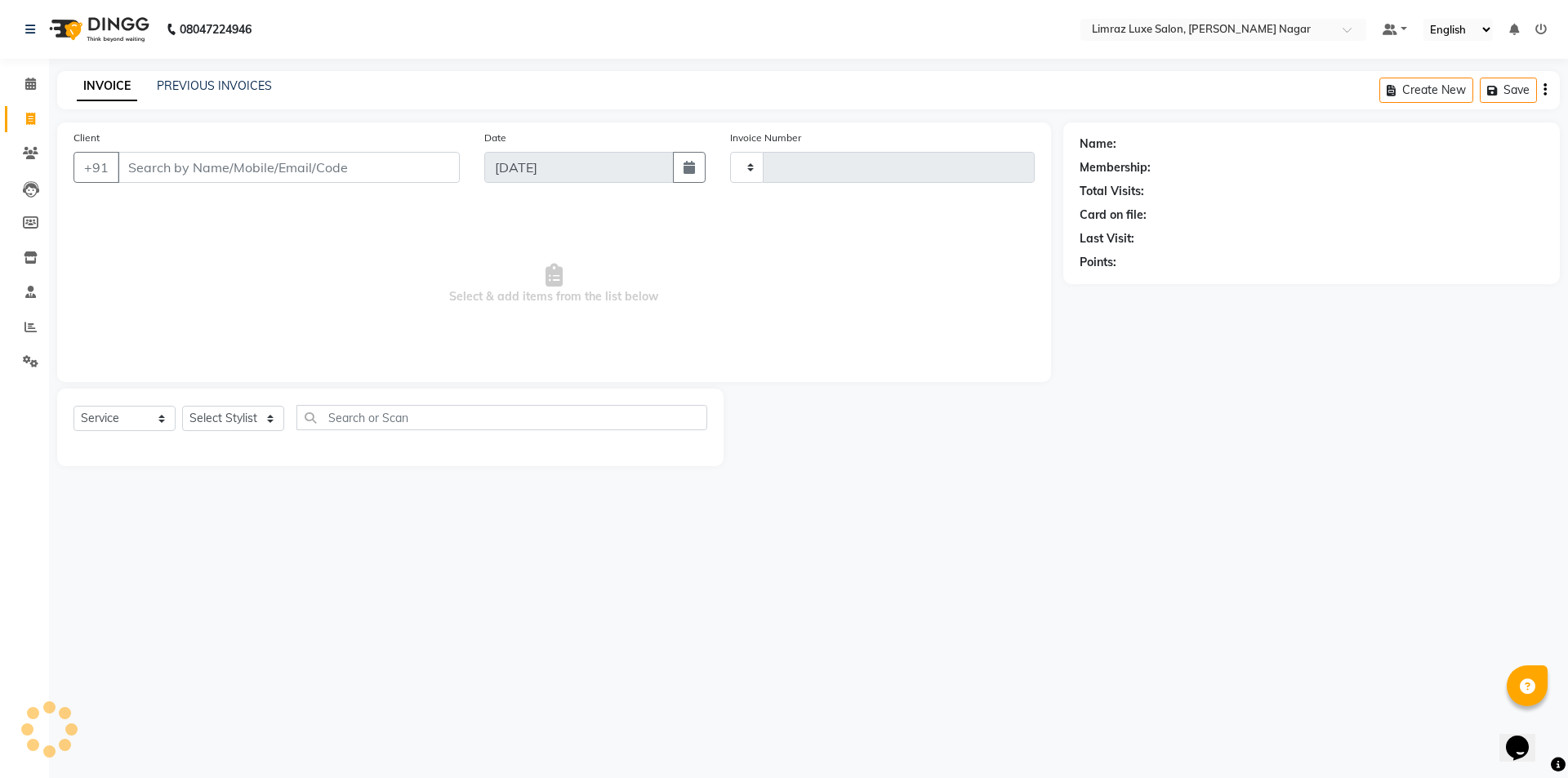
type input "0424"
select select "7280"
click at [697, 160] on button "button" at bounding box center [689, 167] width 33 height 31
select select "9"
select select "2025"
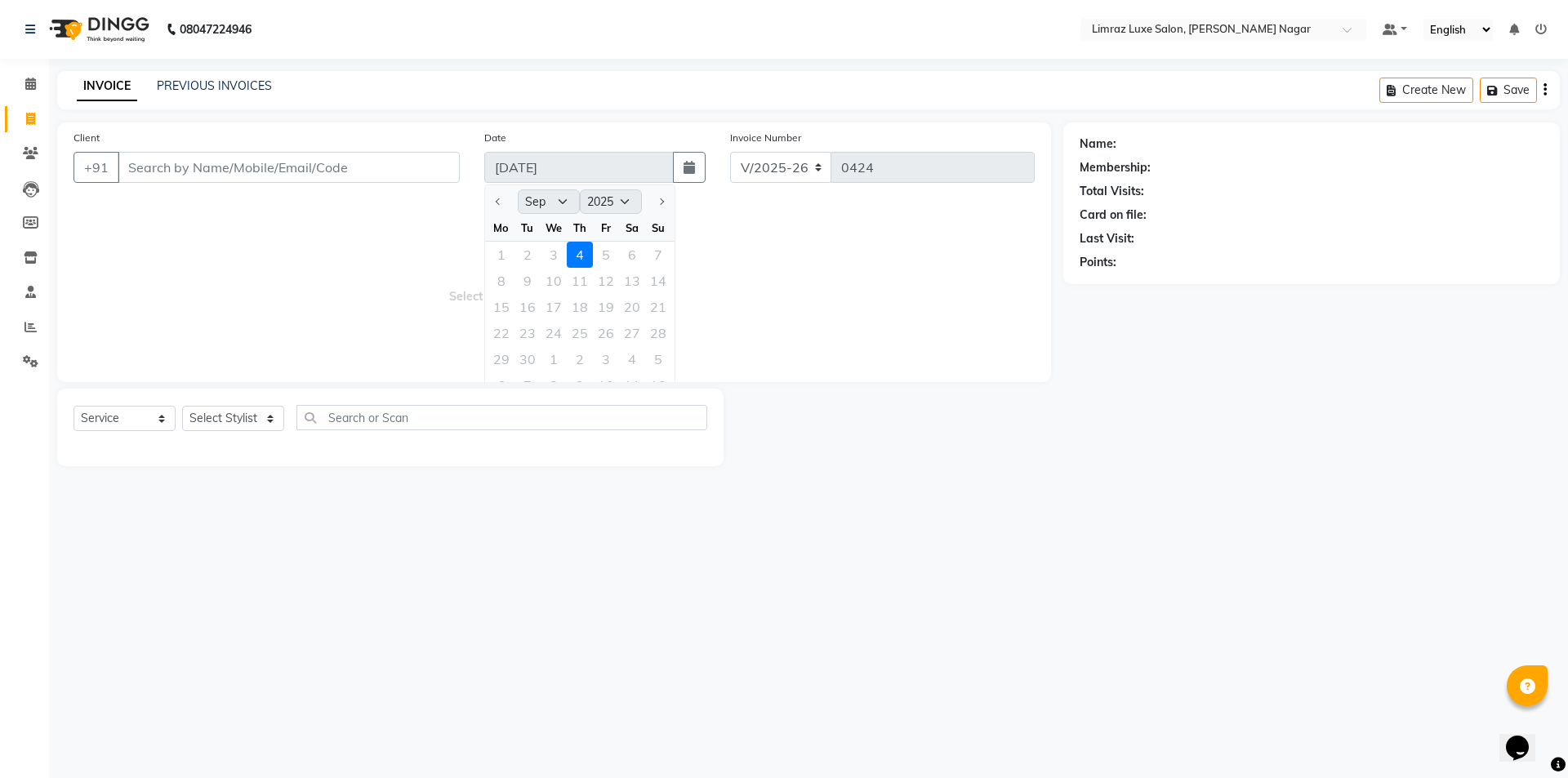
click at [551, 254] on div "1 2 3 4 5 6 7" at bounding box center [579, 254] width 190 height 26
click at [681, 174] on button "button" at bounding box center [689, 167] width 33 height 31
click at [686, 168] on icon "button" at bounding box center [689, 167] width 11 height 13
select select "9"
select select "2025"
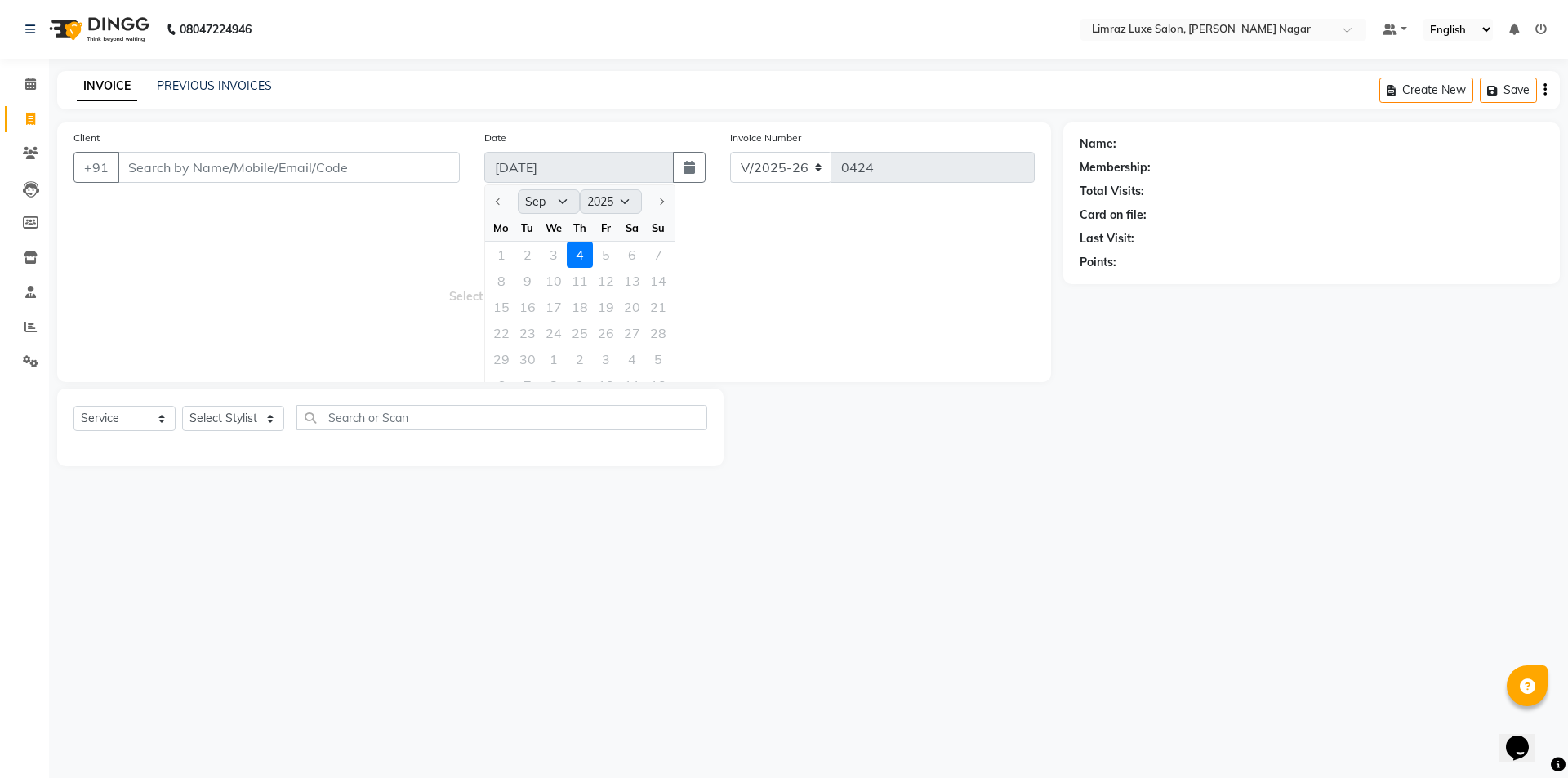
click at [552, 253] on div "1 2 3 4 5 6 7" at bounding box center [579, 254] width 190 height 26
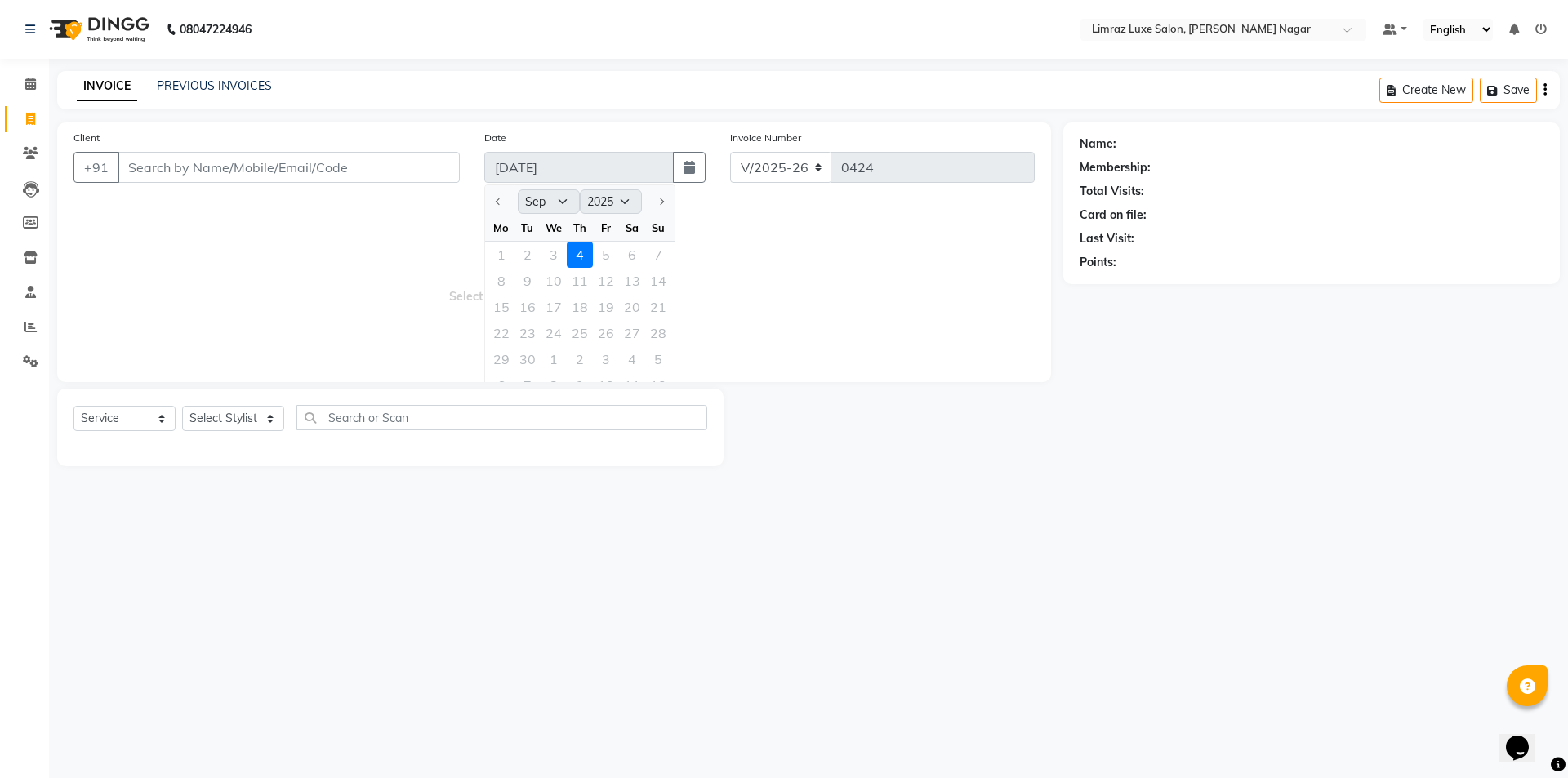
click at [553, 256] on div "1 2 3 4 5 6 7" at bounding box center [579, 254] width 190 height 26
click at [205, 91] on link "PREVIOUS INVOICES" at bounding box center [214, 86] width 115 height 15
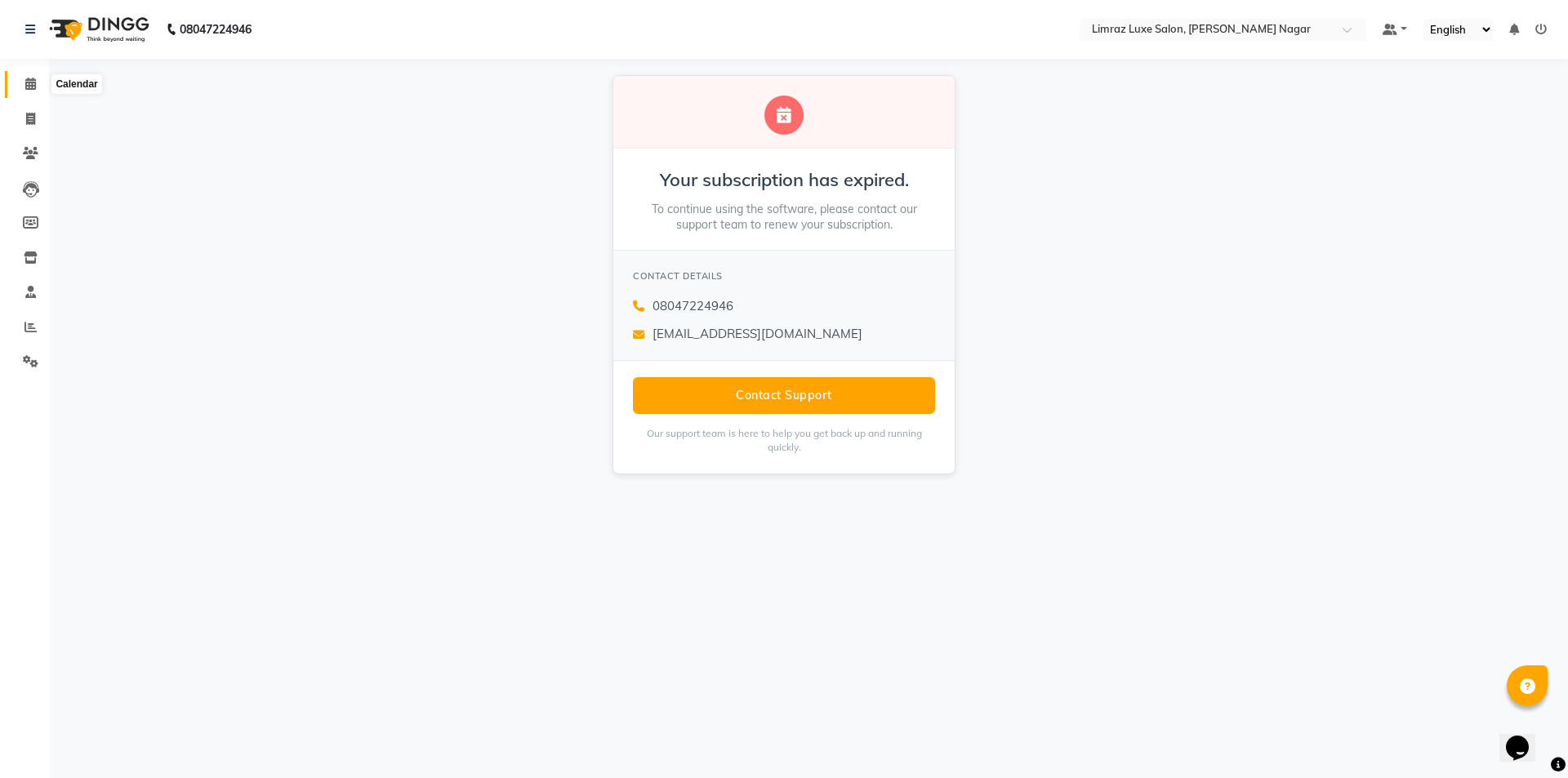
click at [35, 85] on icon at bounding box center [30, 84] width 10 height 12
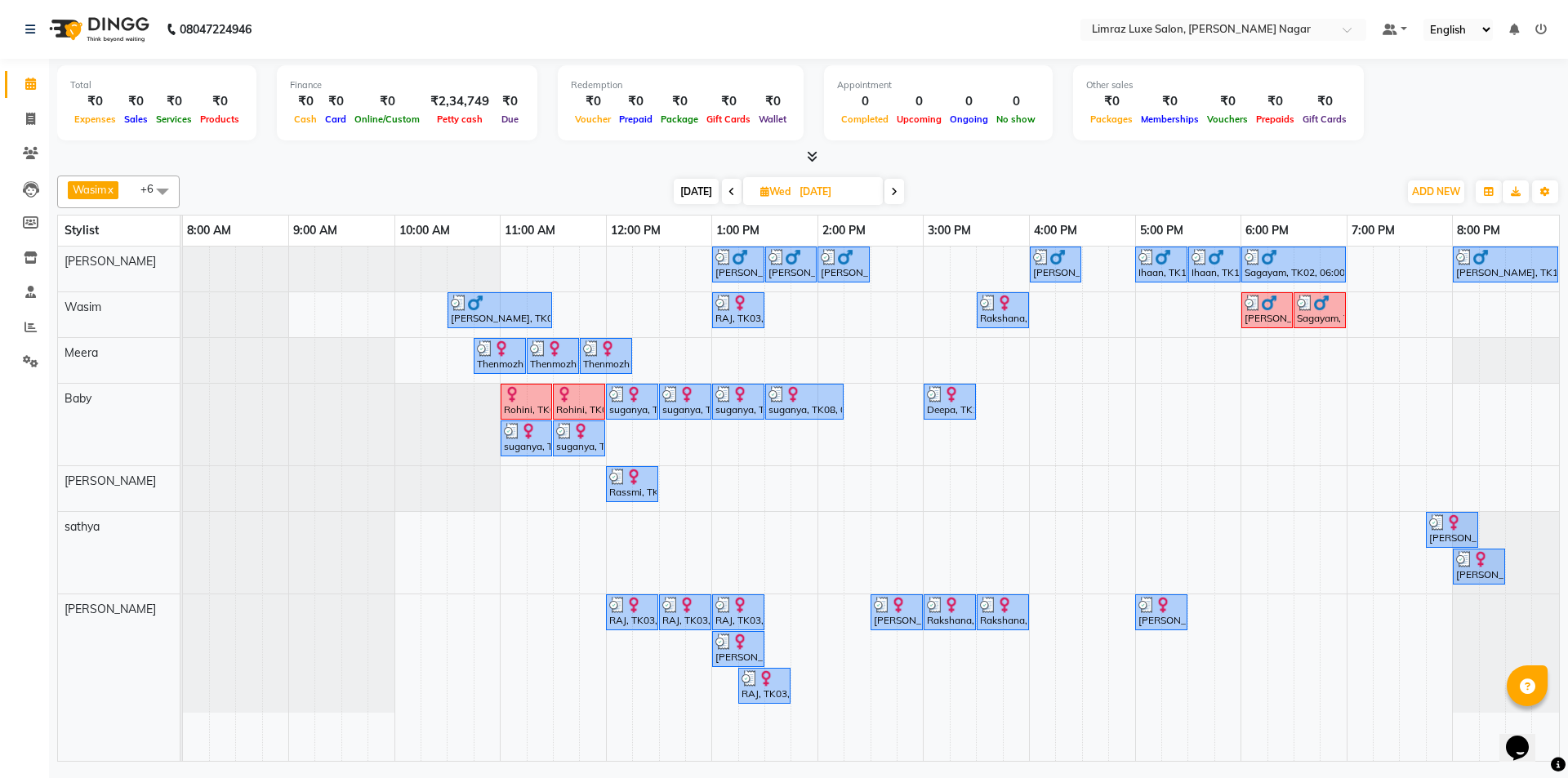
click at [894, 191] on icon at bounding box center [894, 191] width 7 height 10
type input "[DATE]"
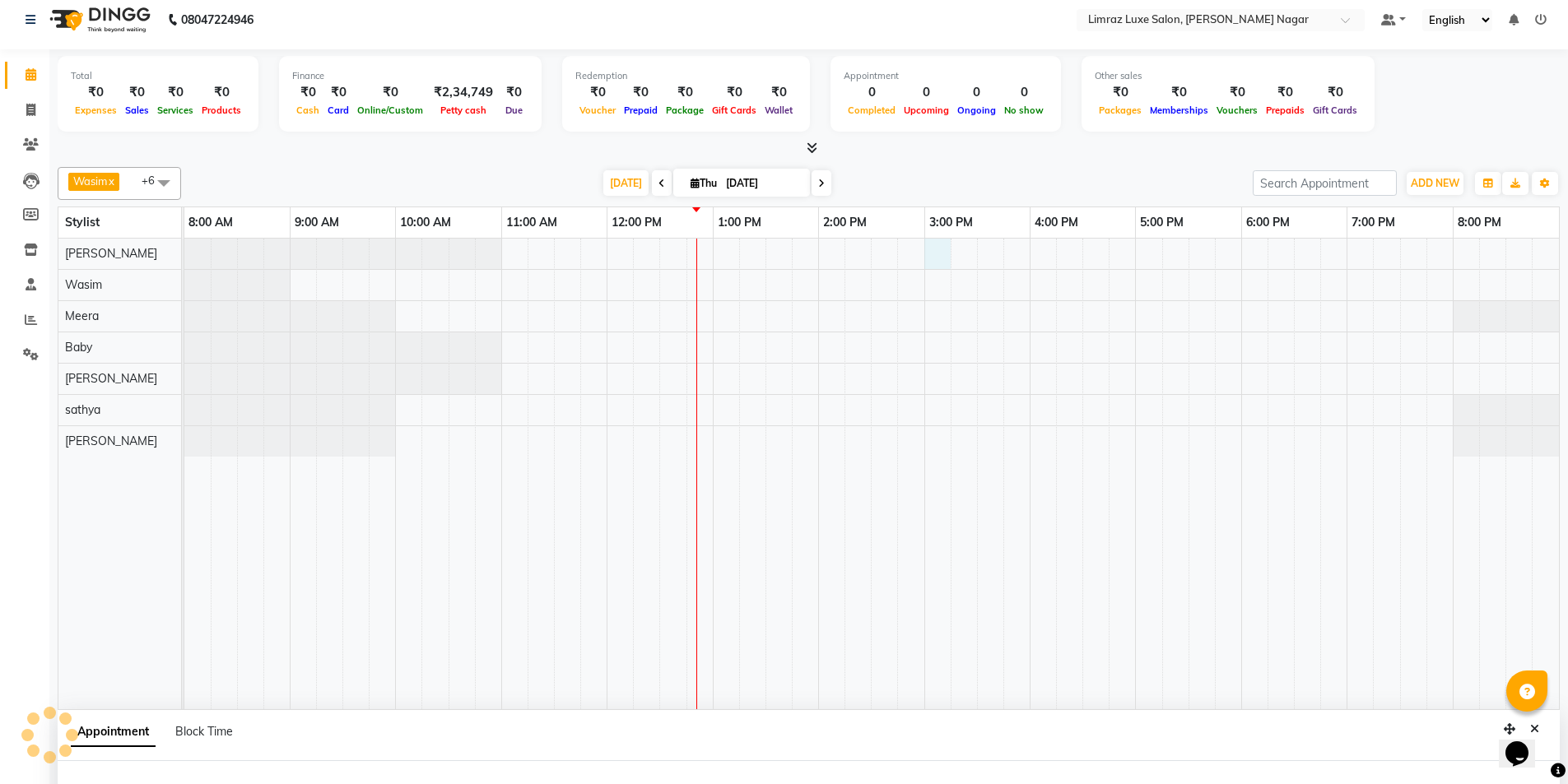
select select "76495"
select select "tentative"
select select "900"
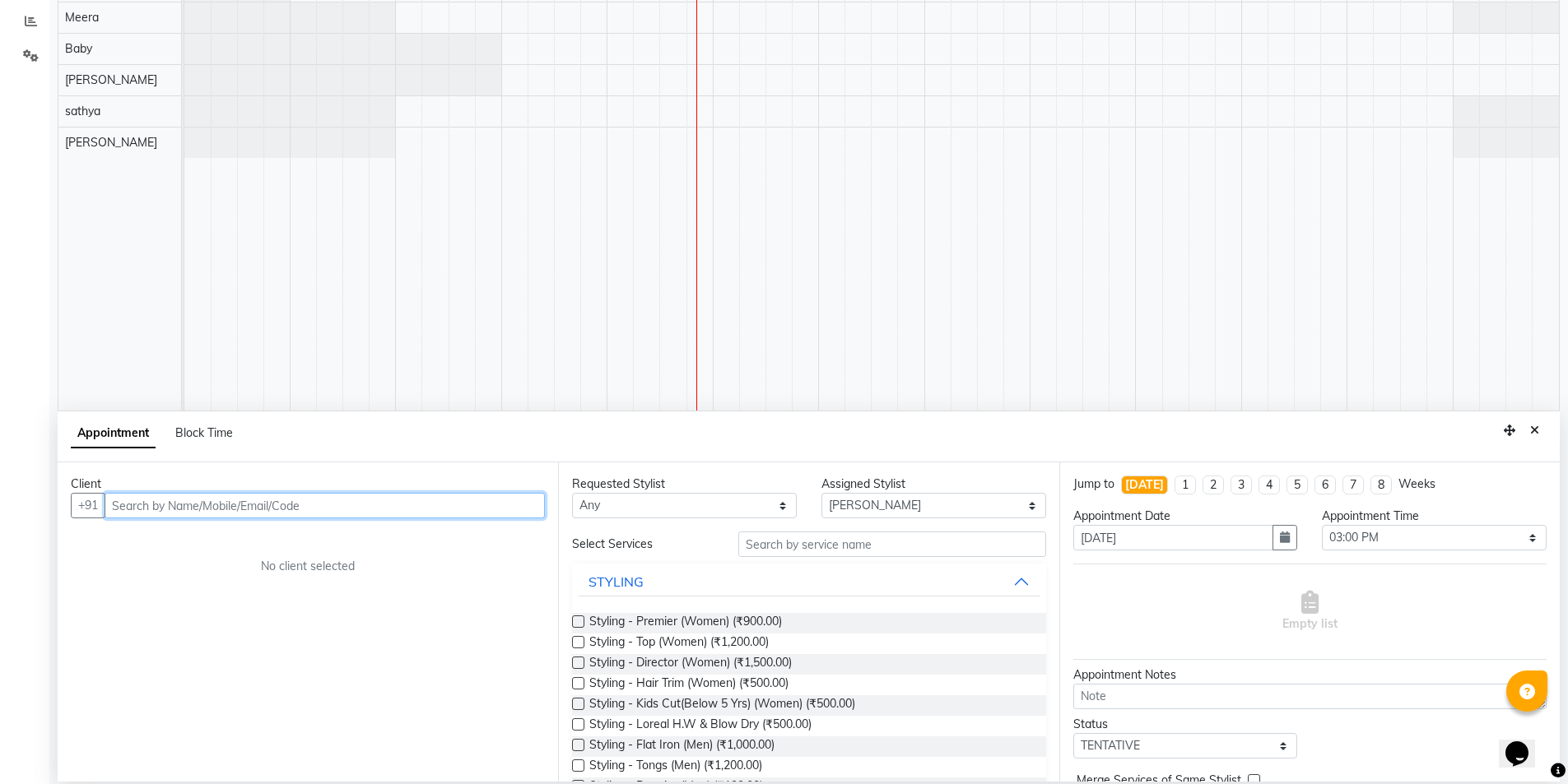
scroll to position [310, 0]
click at [297, 504] on input "text" at bounding box center [325, 503] width 441 height 25
type input "8072872994"
click at [522, 507] on span "Add Client" at bounding box center [510, 503] width 55 height 15
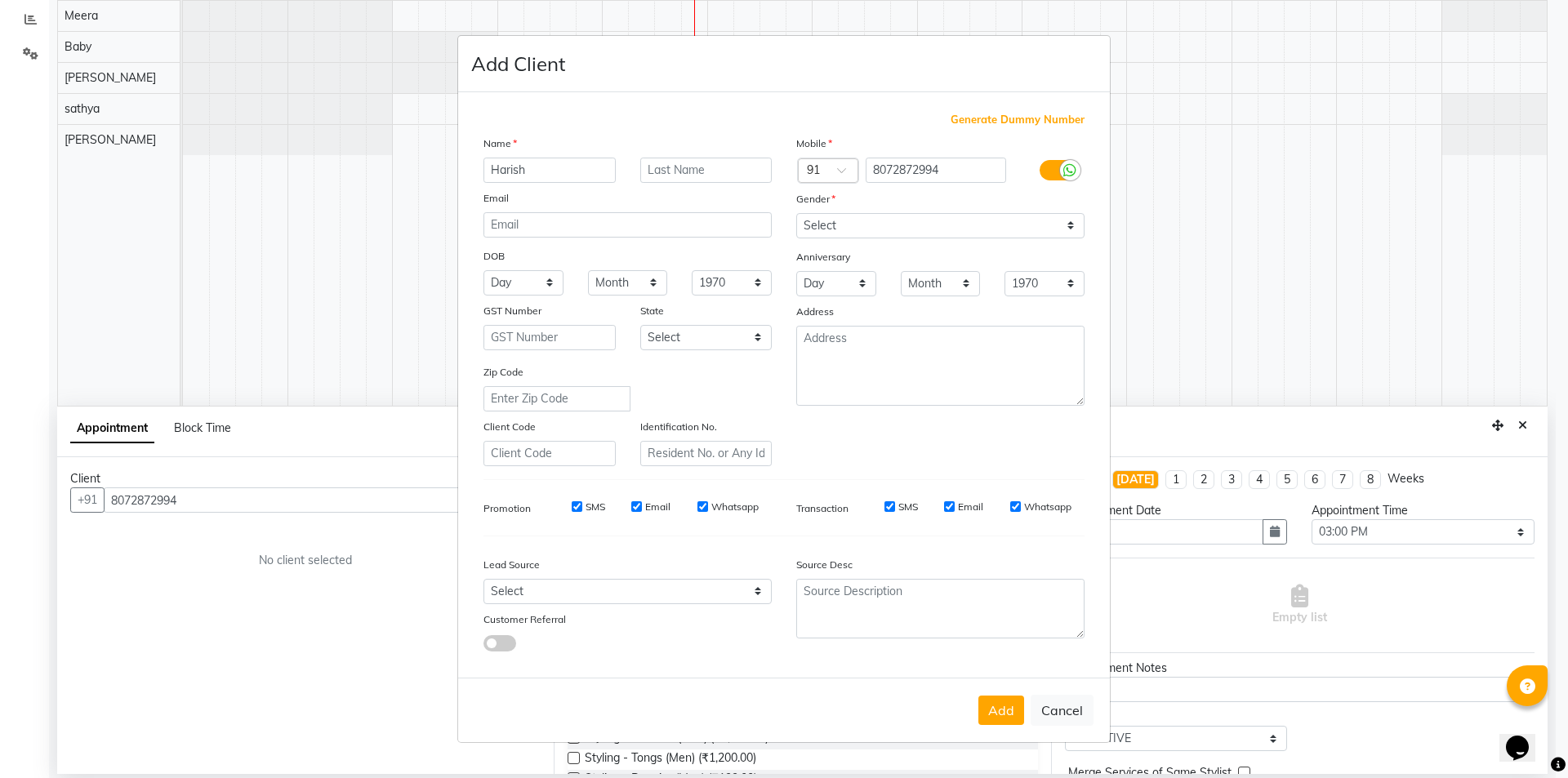
type input "Harish"
click at [851, 234] on select "Select [DEMOGRAPHIC_DATA] [DEMOGRAPHIC_DATA] Other Prefer Not To Say" at bounding box center [940, 225] width 288 height 25
select select "[DEMOGRAPHIC_DATA]"
click at [796, 213] on select "Select [DEMOGRAPHIC_DATA] [DEMOGRAPHIC_DATA] Other Prefer Not To Say" at bounding box center [940, 225] width 288 height 25
click at [574, 501] on input "SMS" at bounding box center [576, 506] width 10 height 10
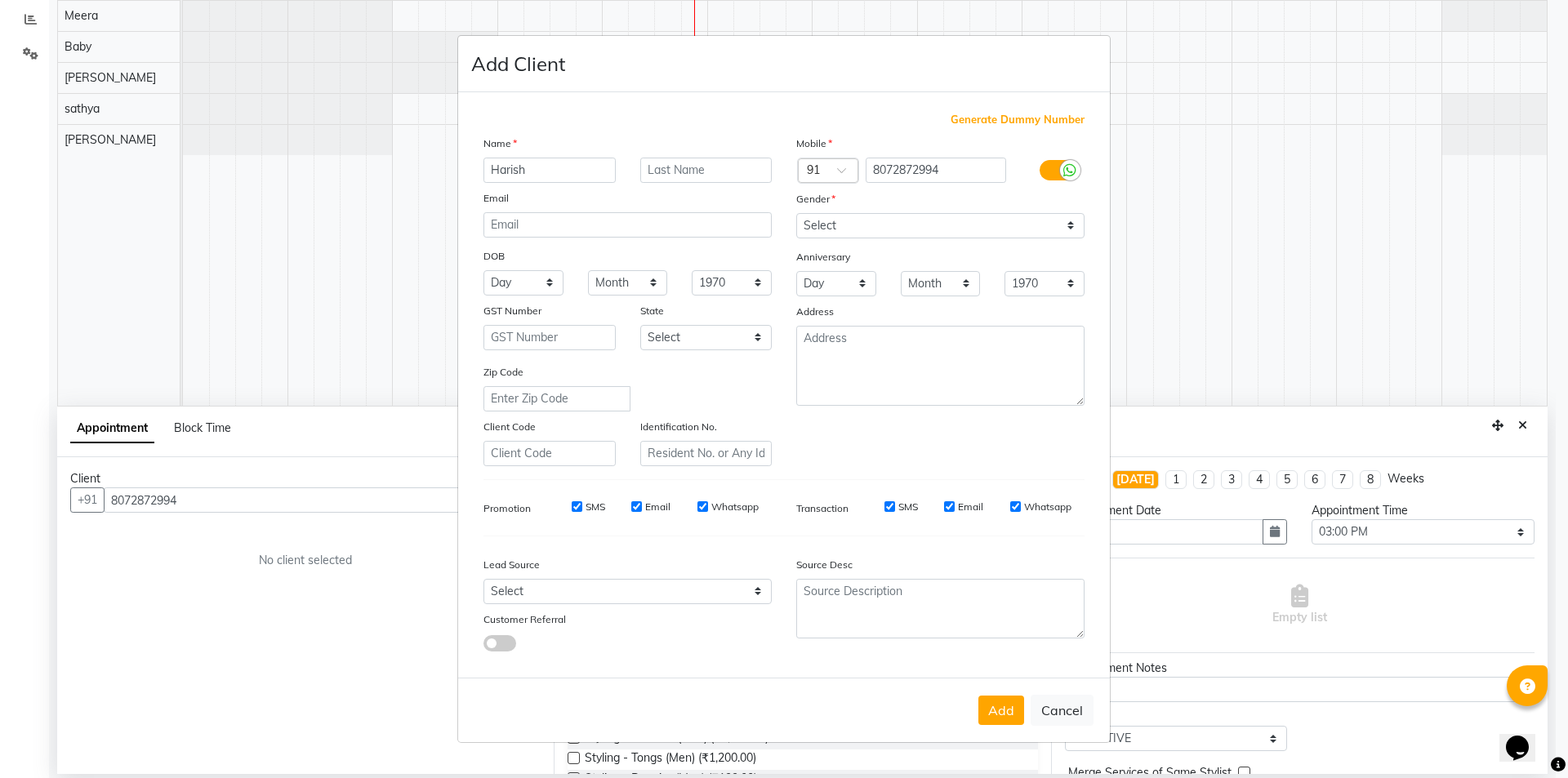
checkbox input "false"
drag, startPoint x: 640, startPoint y: 505, endPoint x: 651, endPoint y: 518, distance: 17.0
click at [641, 511] on input "Email" at bounding box center [636, 506] width 10 height 10
checkbox input "false"
click at [702, 508] on input "Whatsapp" at bounding box center [703, 506] width 10 height 10
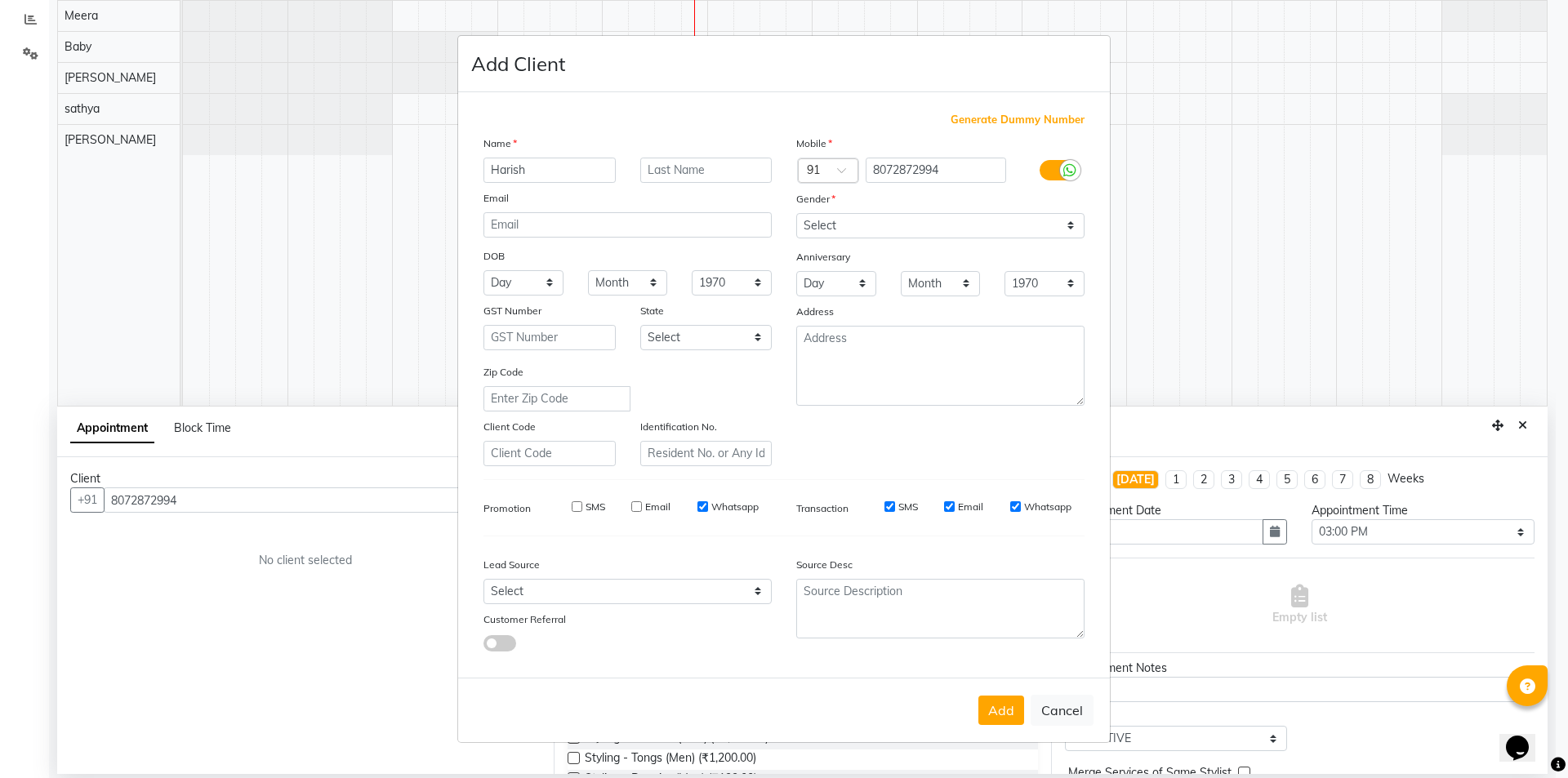
checkbox input "false"
drag, startPoint x: 889, startPoint y: 506, endPoint x: 929, endPoint y: 515, distance: 41.0
click at [890, 505] on input "SMS" at bounding box center [890, 506] width 10 height 10
checkbox input "false"
click at [949, 508] on input "Email" at bounding box center [949, 506] width 10 height 10
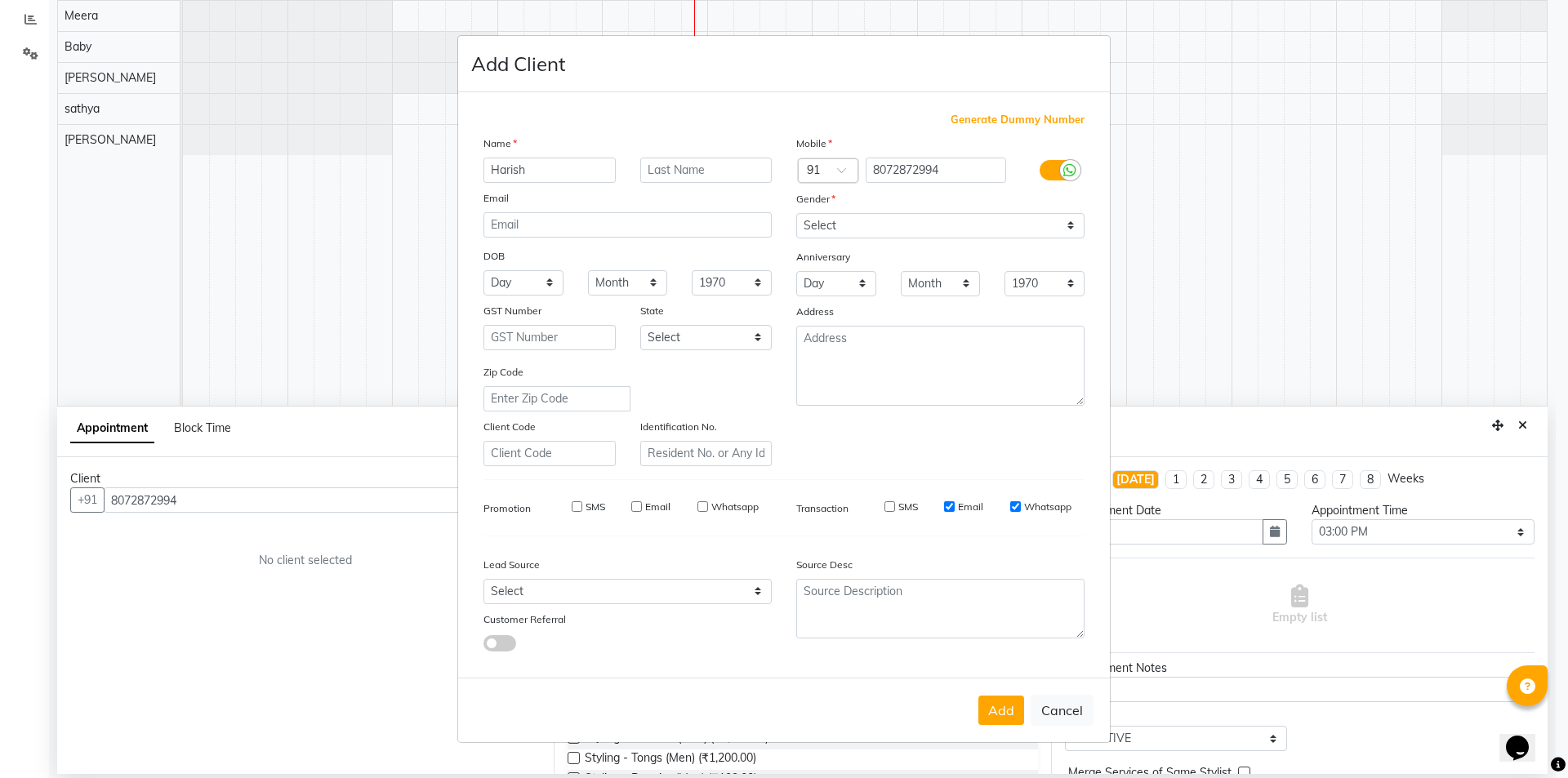
checkbox input "false"
click at [1014, 504] on input "Whatsapp" at bounding box center [1015, 506] width 10 height 10
checkbox input "false"
click at [1005, 722] on button "Add" at bounding box center [1000, 710] width 46 height 29
type input "80******94"
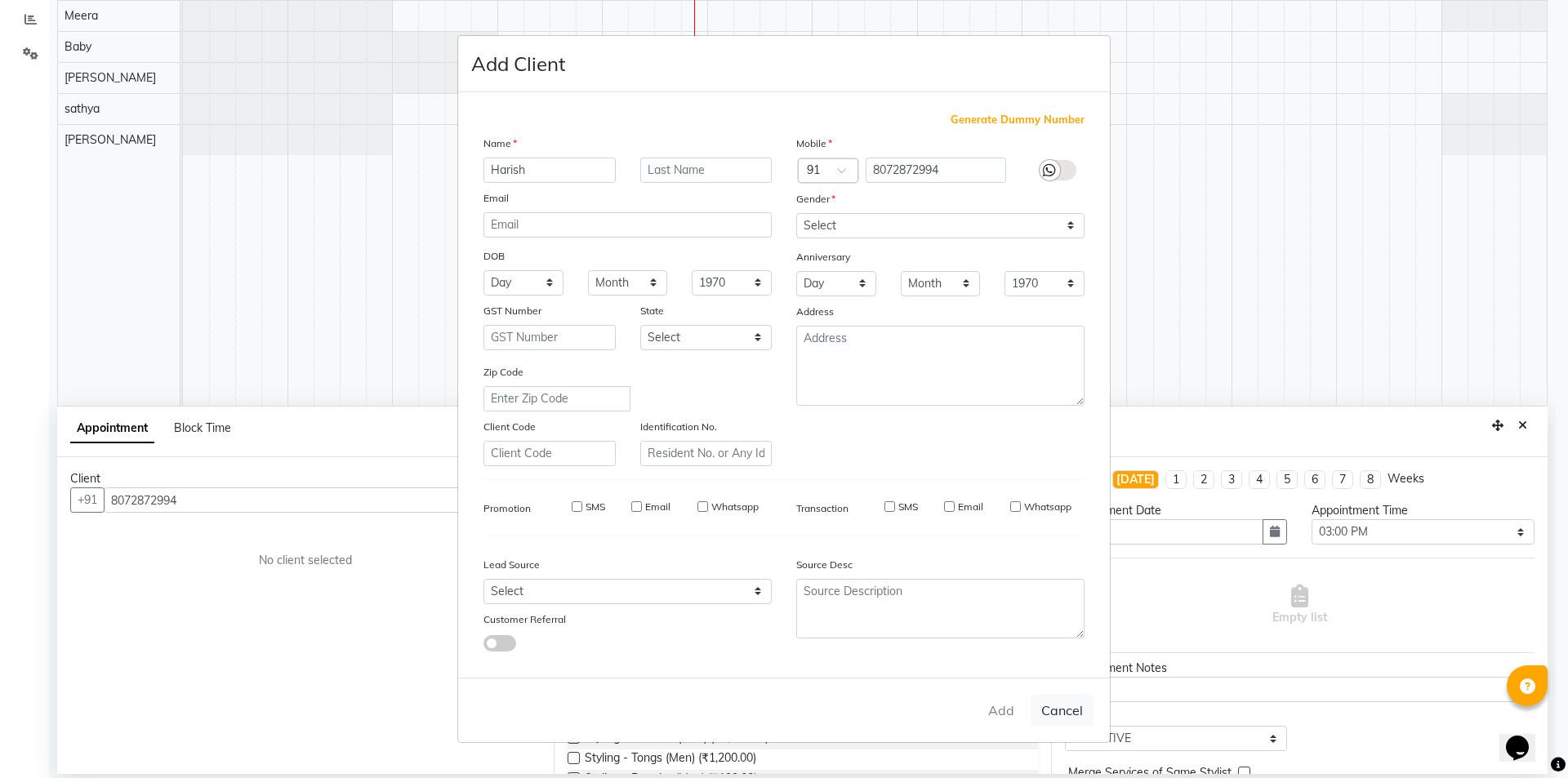
select select
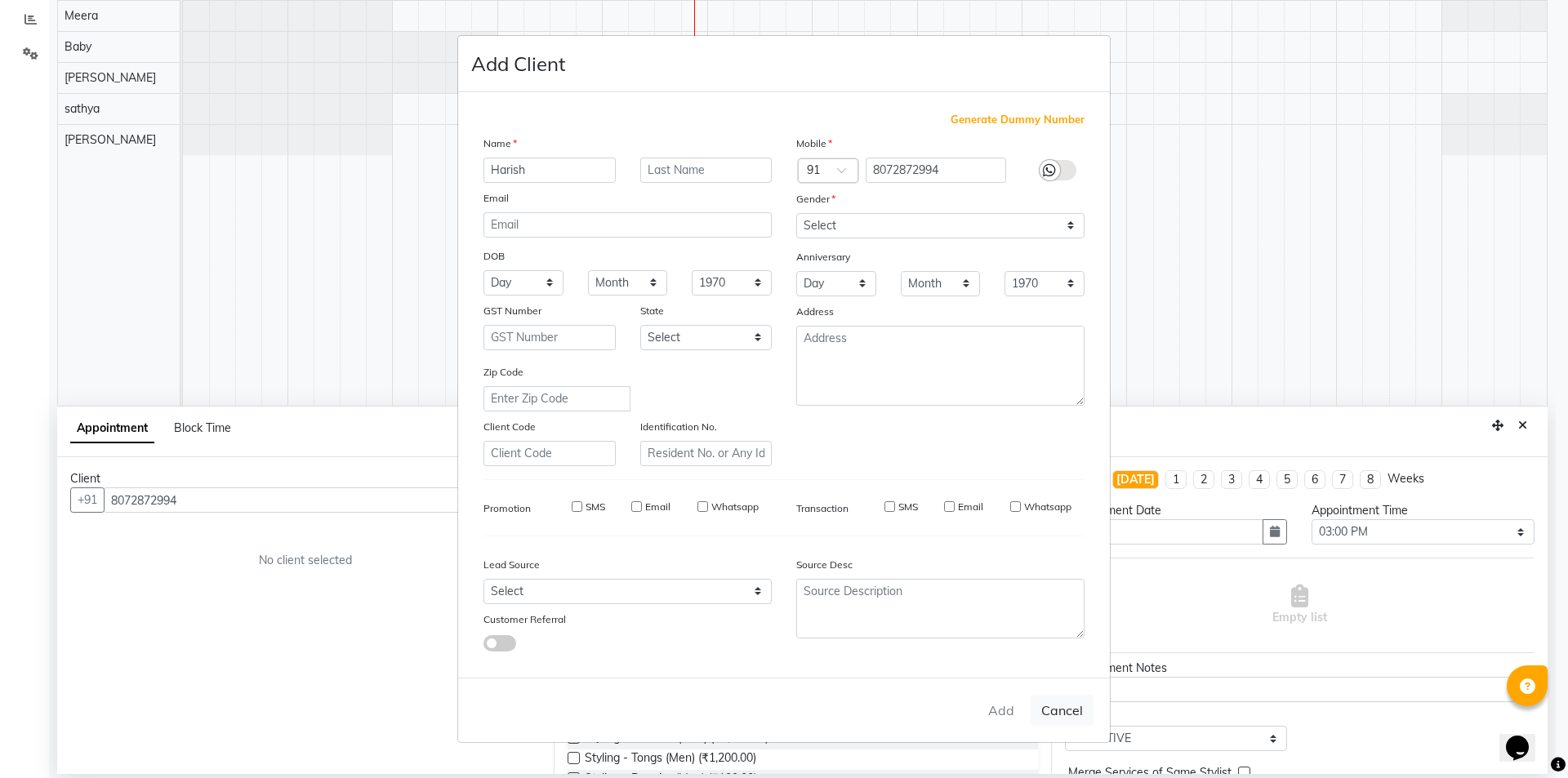
select select
checkbox input "false"
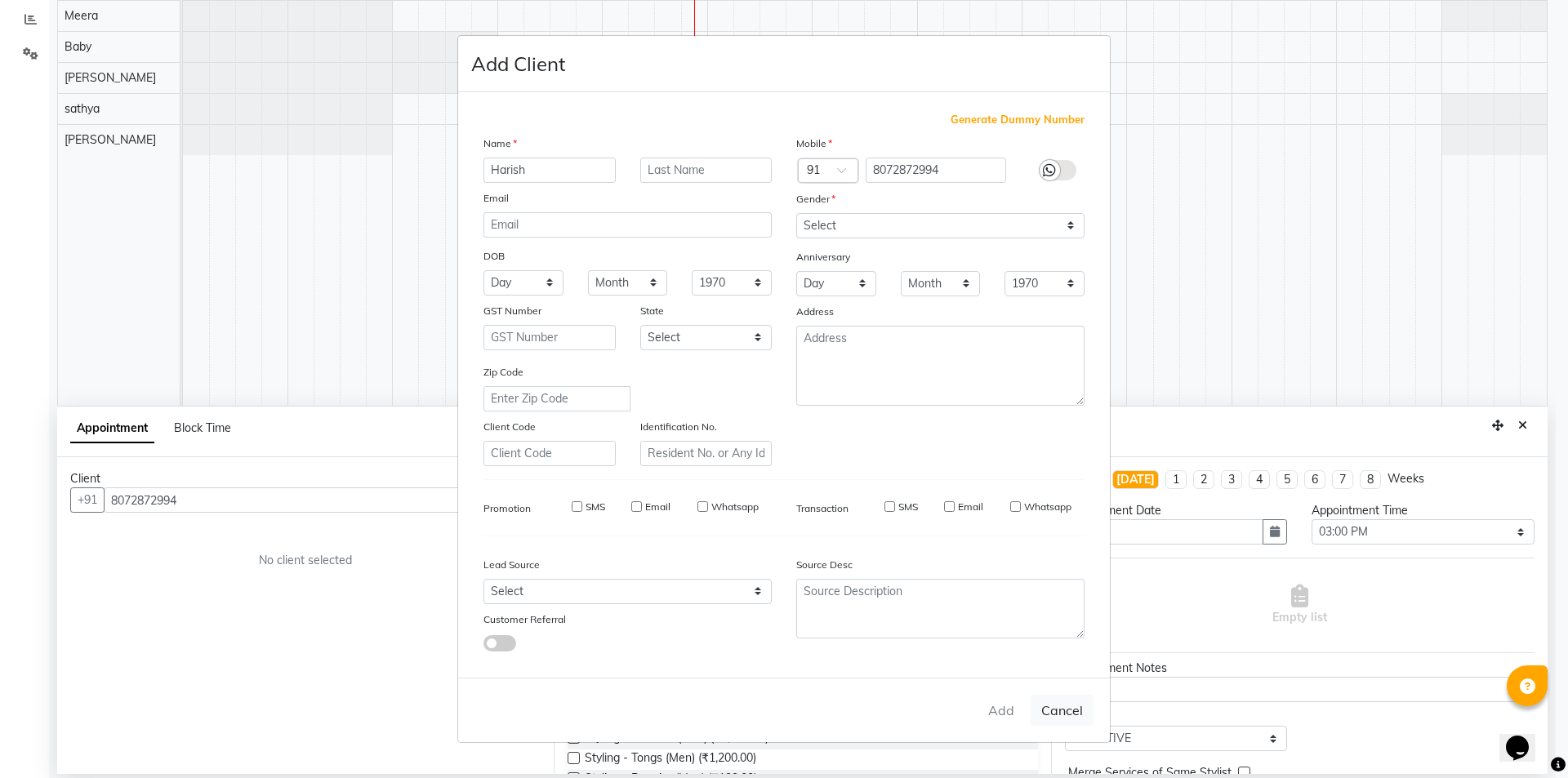
checkbox input "false"
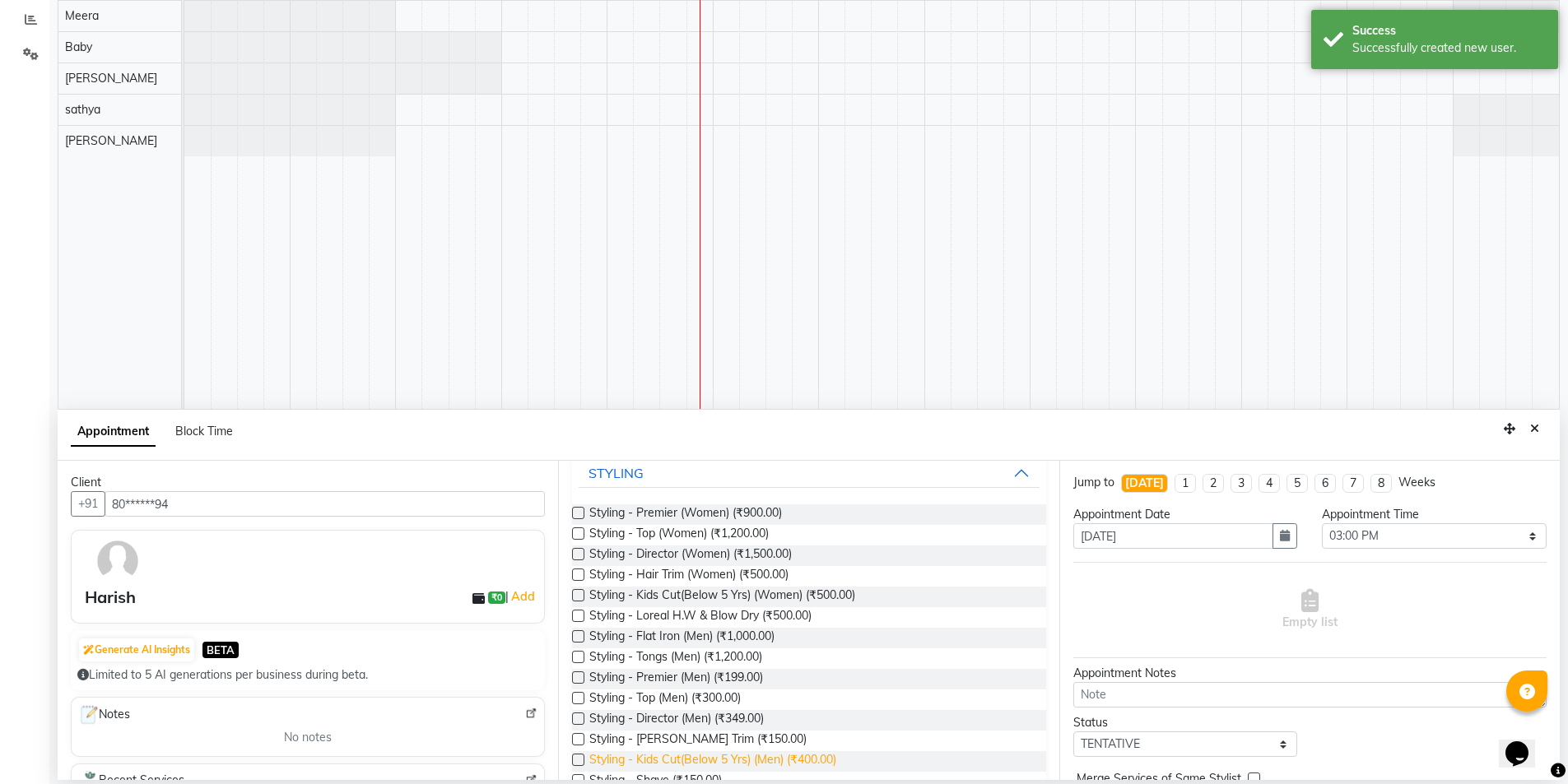
scroll to position [165, 0]
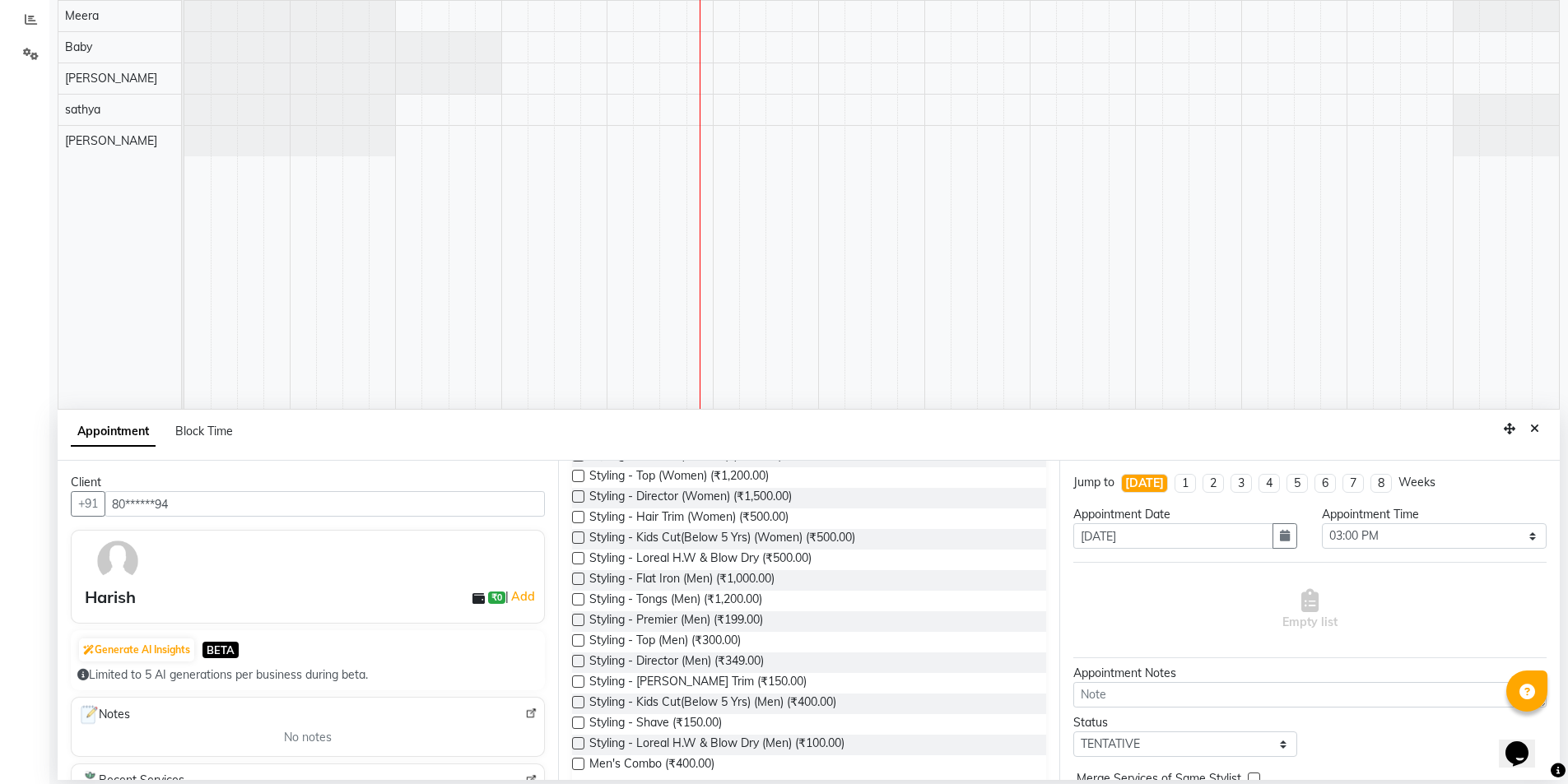
click at [577, 642] on label at bounding box center [579, 640] width 12 height 12
click at [577, 642] on input "checkbox" at bounding box center [578, 642] width 10 height 10
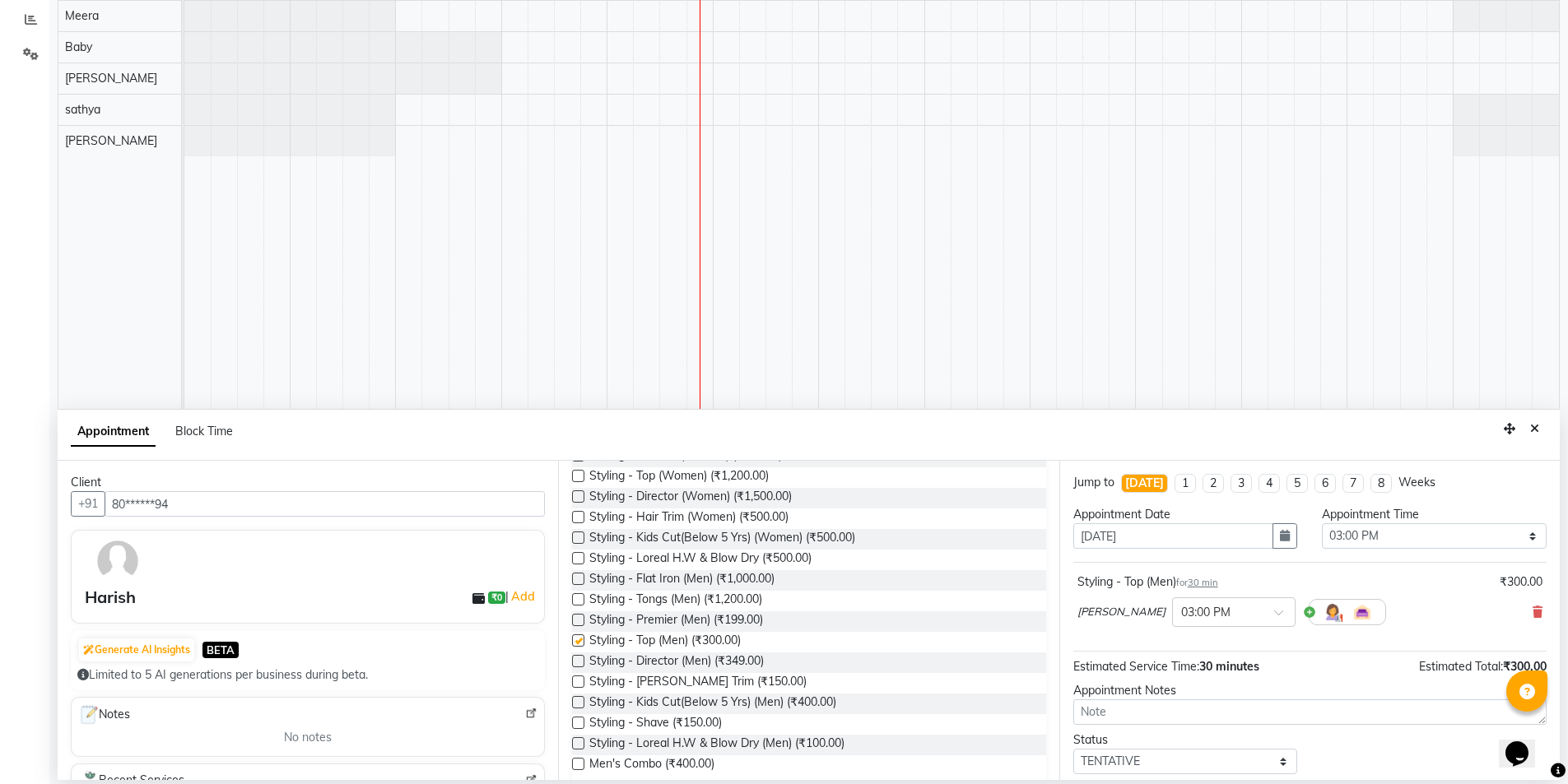
checkbox input "false"
click at [581, 680] on label at bounding box center [579, 682] width 12 height 12
click at [581, 680] on input "checkbox" at bounding box center [578, 683] width 10 height 10
checkbox input "false"
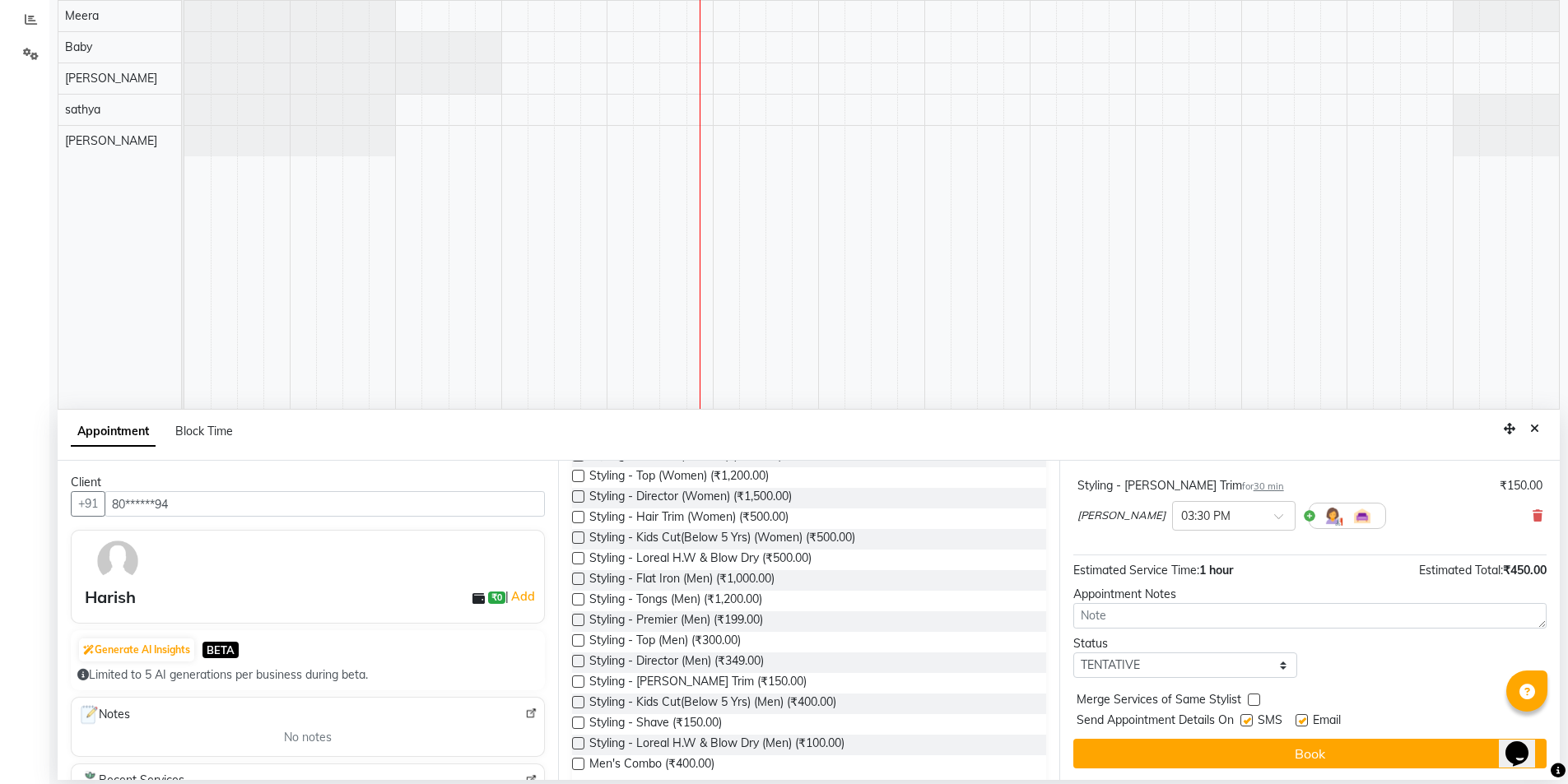
scroll to position [173, 0]
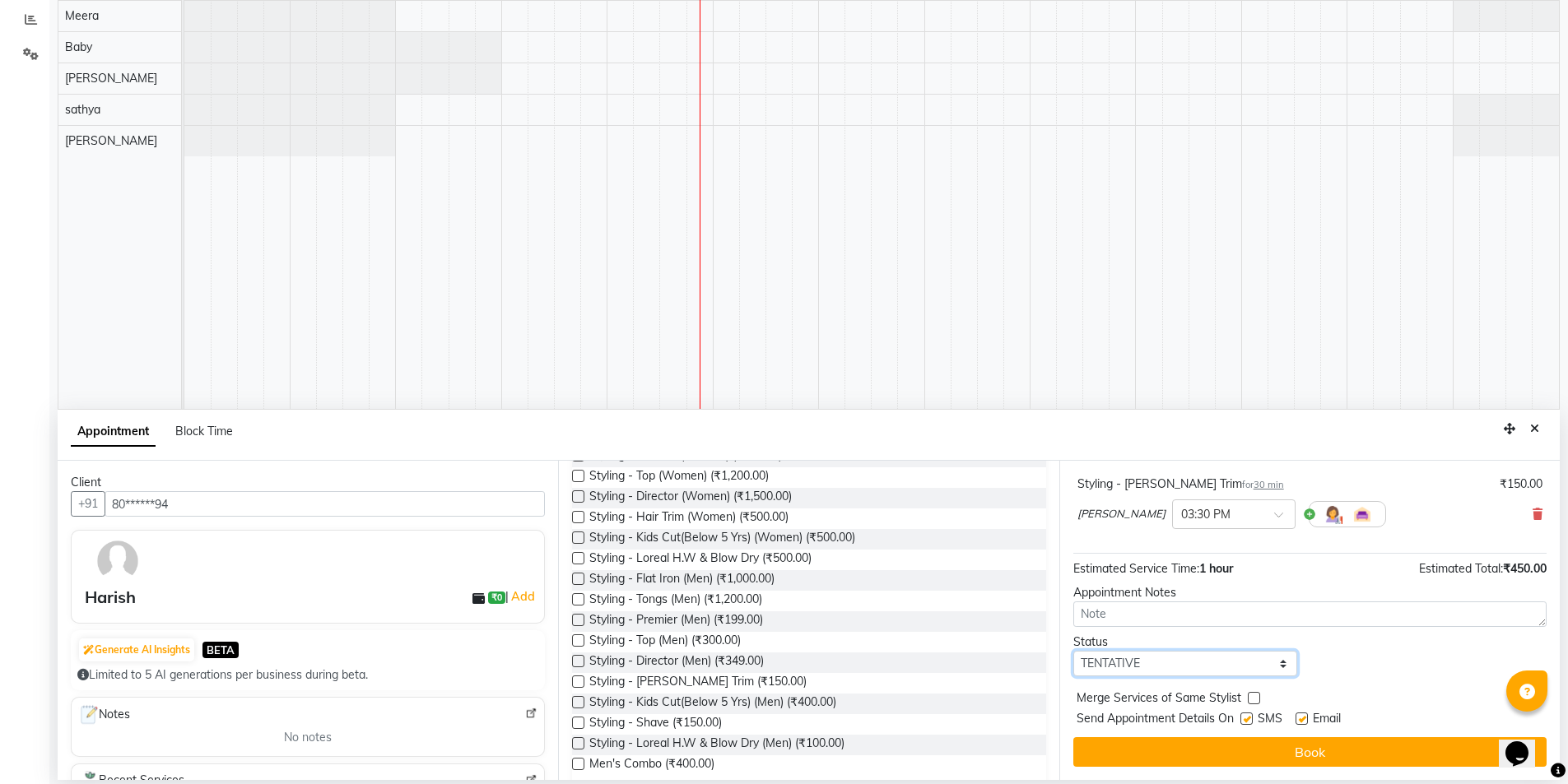
click at [1195, 661] on select "Select TENTATIVE CONFIRM CHECK-IN UPCOMING" at bounding box center [1186, 663] width 225 height 25
click at [1073, 651] on select "Select TENTATIVE CONFIRM CHECK-IN UPCOMING" at bounding box center [1186, 663] width 225 height 25
click at [1247, 719] on label at bounding box center [1247, 719] width 12 height 12
click at [1247, 719] on input "checkbox" at bounding box center [1246, 720] width 10 height 10
checkbox input "false"
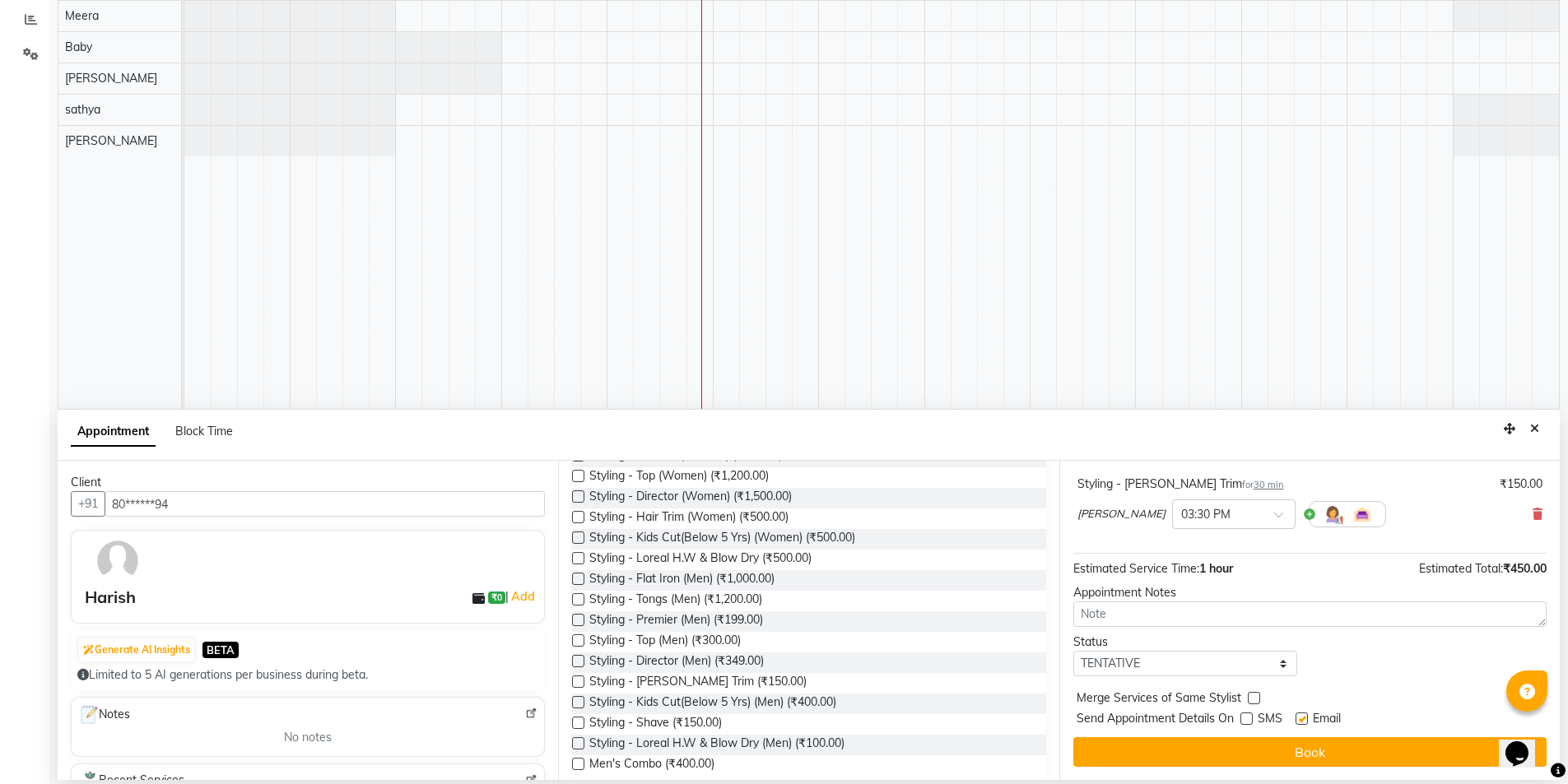
drag, startPoint x: 1303, startPoint y: 718, endPoint x: 1304, endPoint y: 736, distance: 18.0
click at [1302, 721] on label at bounding box center [1302, 719] width 12 height 12
click at [1302, 721] on input "checkbox" at bounding box center [1301, 720] width 10 height 10
checkbox input "false"
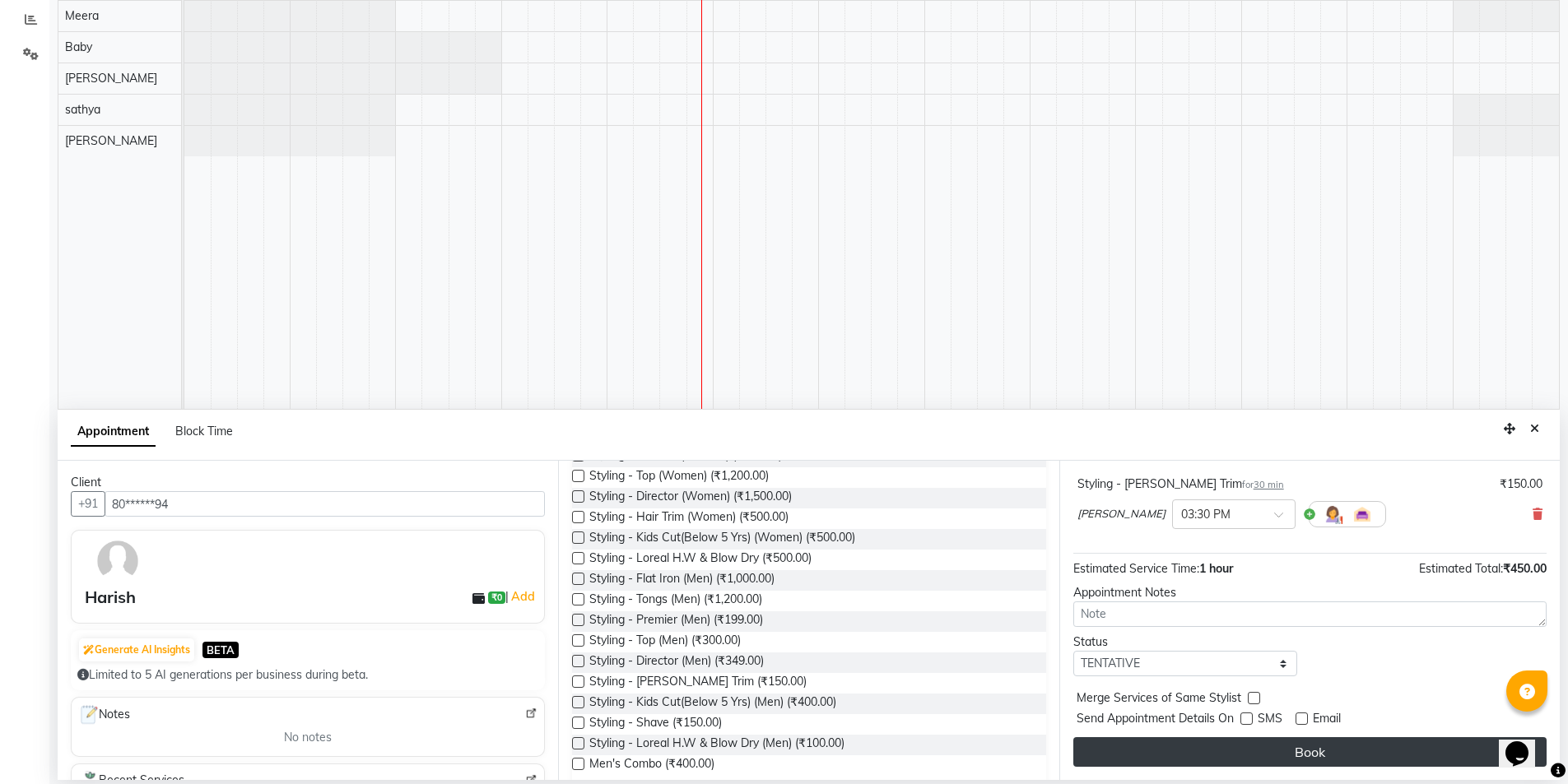
click at [1304, 742] on button "Book" at bounding box center [1310, 752] width 474 height 30
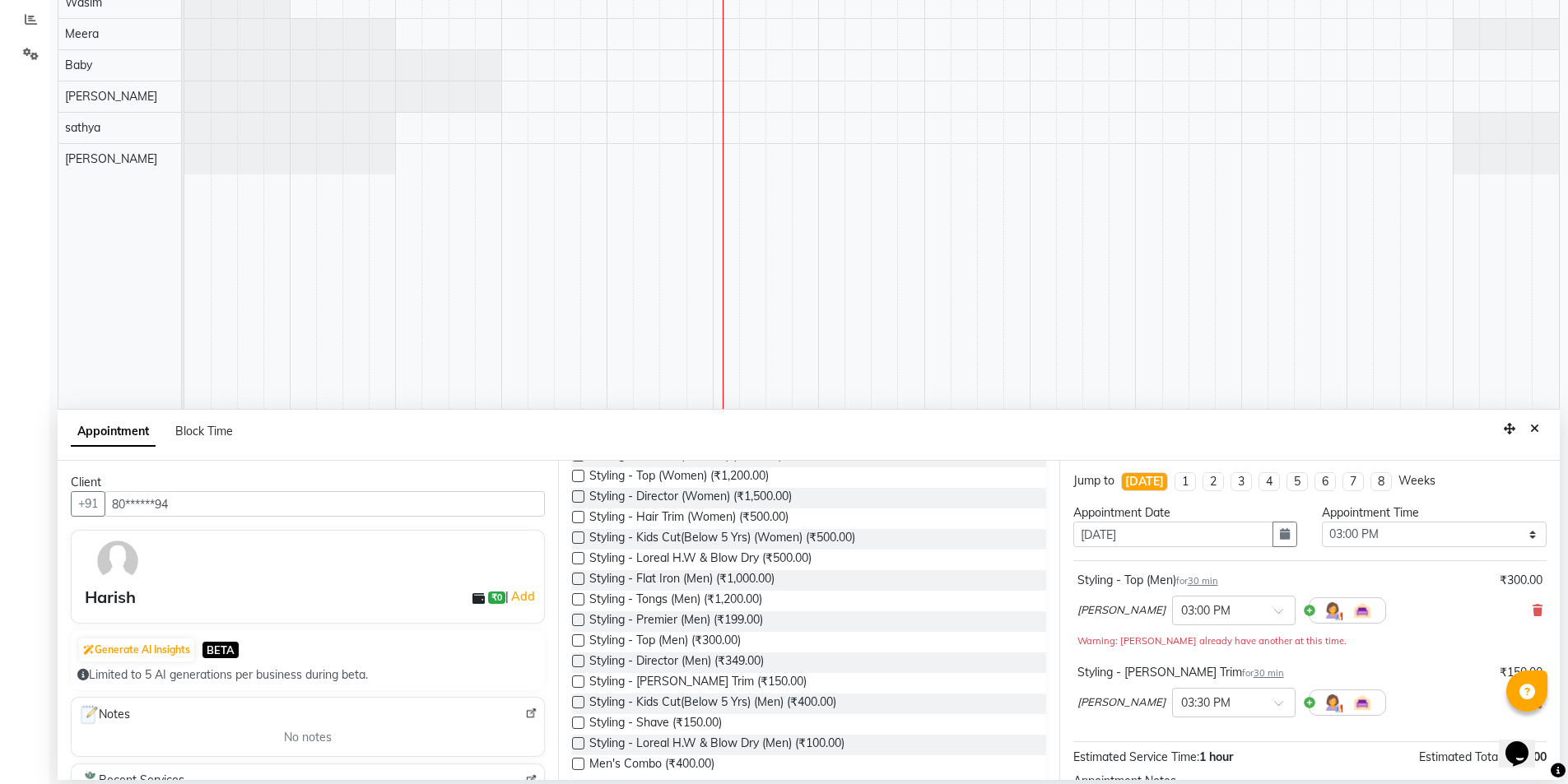
scroll to position [0, 0]
click at [1540, 428] on button "Close" at bounding box center [1534, 428] width 24 height 25
